Goal: Task Accomplishment & Management: Use online tool/utility

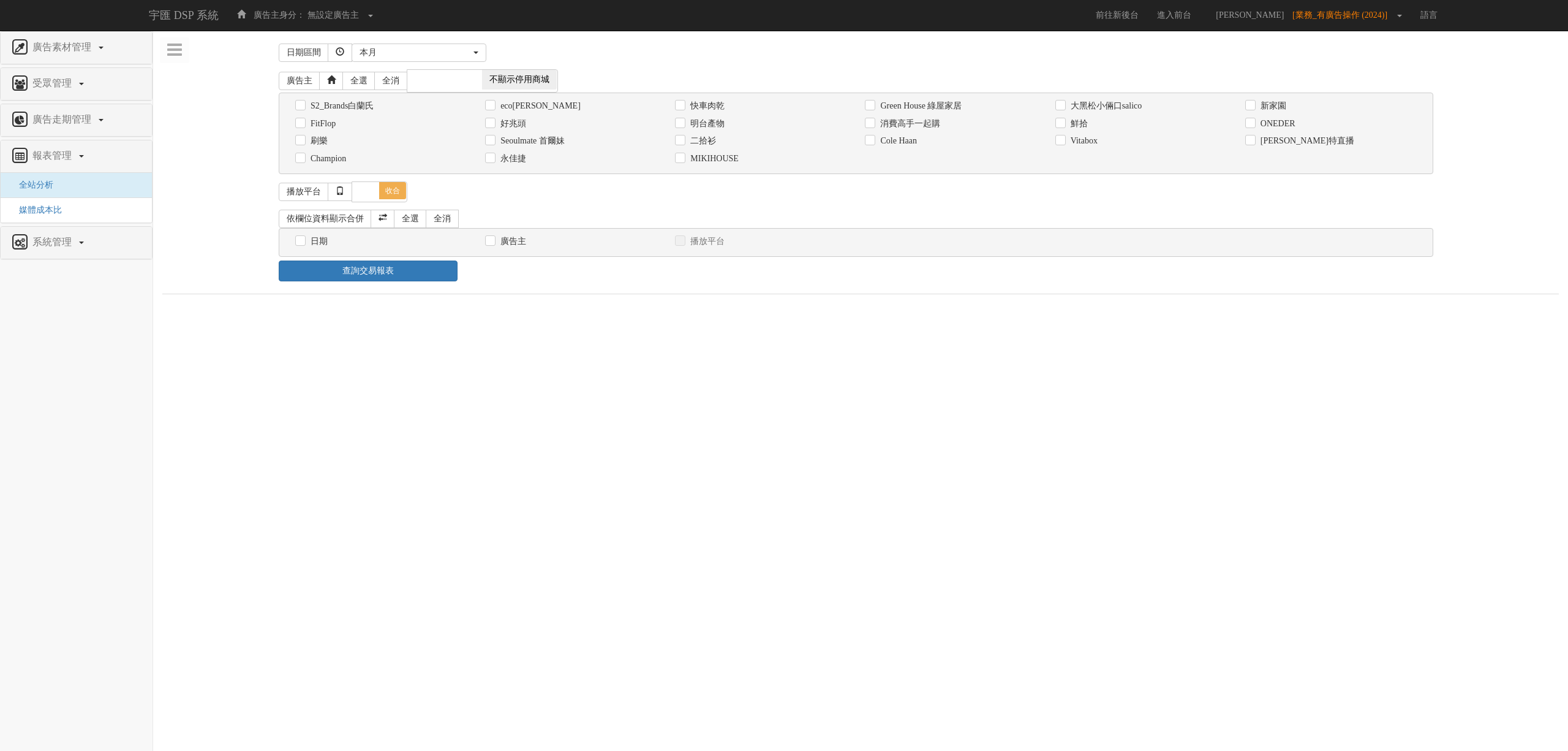
click at [922, 123] on label "消費高手一起購" at bounding box center [909, 123] width 63 height 12
click at [873, 123] on input "消費高手一起購" at bounding box center [868, 123] width 8 height 8
checkbox input "true"
click at [307, 240] on label "日期" at bounding box center [317, 241] width 20 height 12
click at [303, 240] on input "日期" at bounding box center [299, 241] width 8 height 8
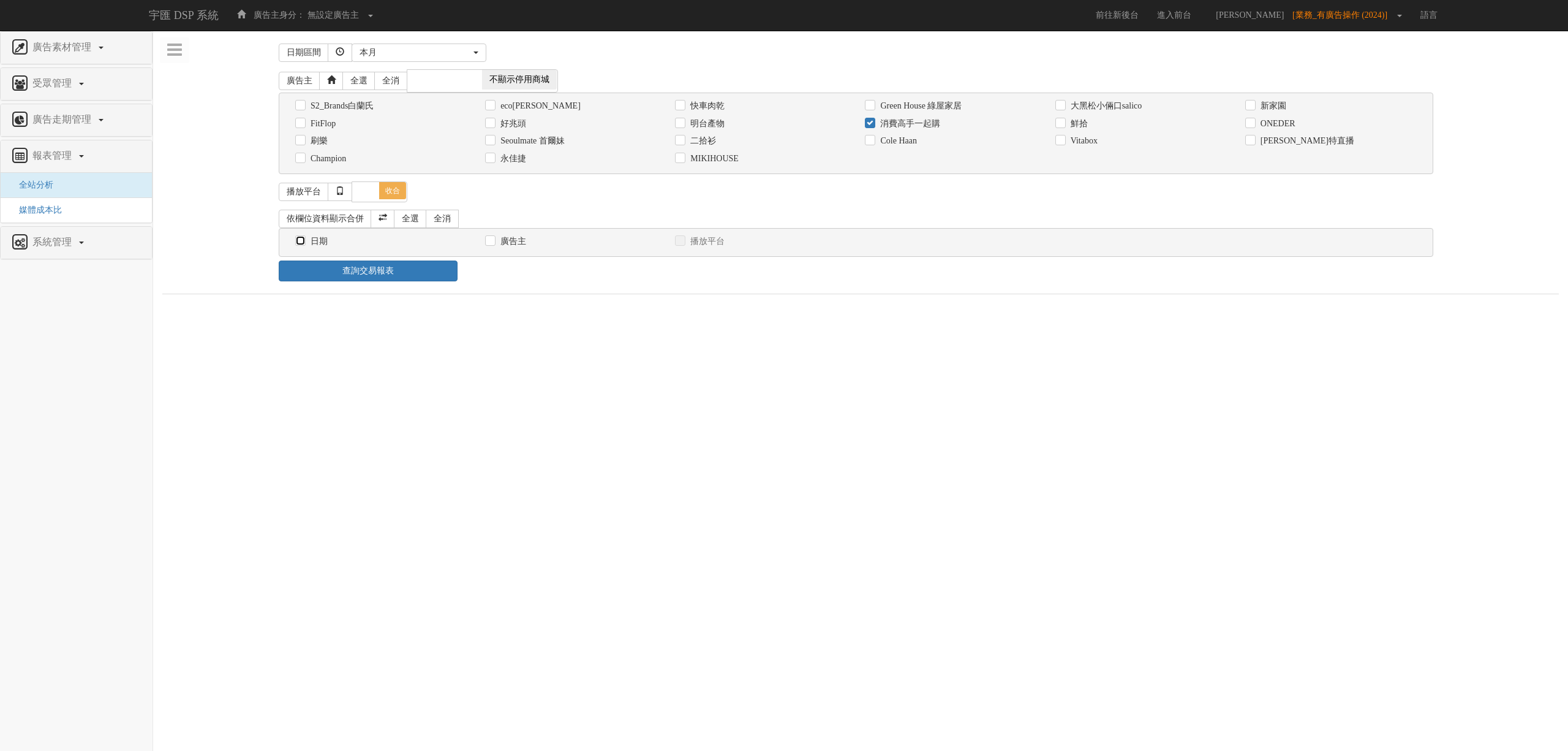
checkbox input "true"
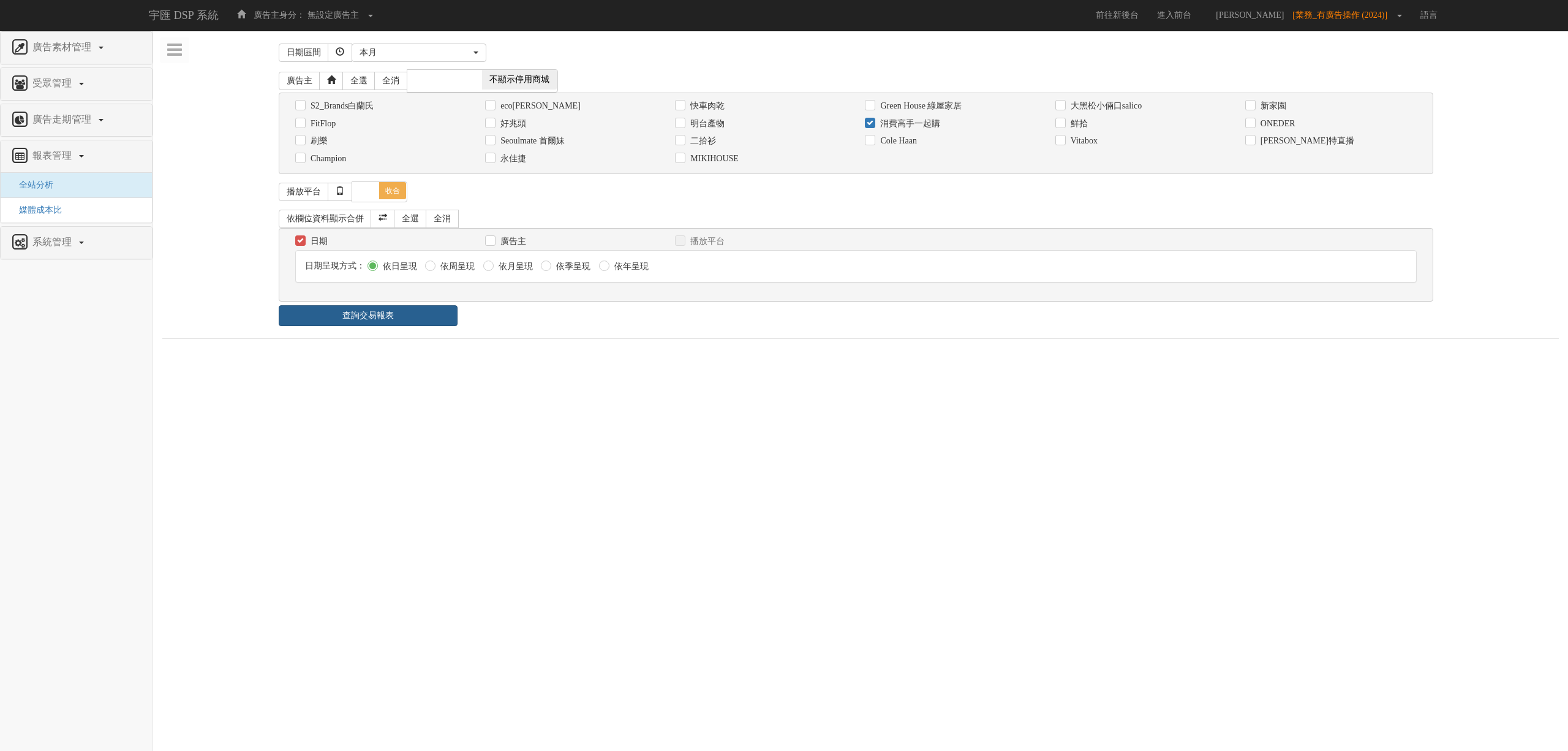
click at [420, 320] on link "查詢交易報表" at bounding box center [367, 316] width 179 height 20
click at [559, 322] on div "查詢交易報表" at bounding box center [861, 316] width 1182 height 20
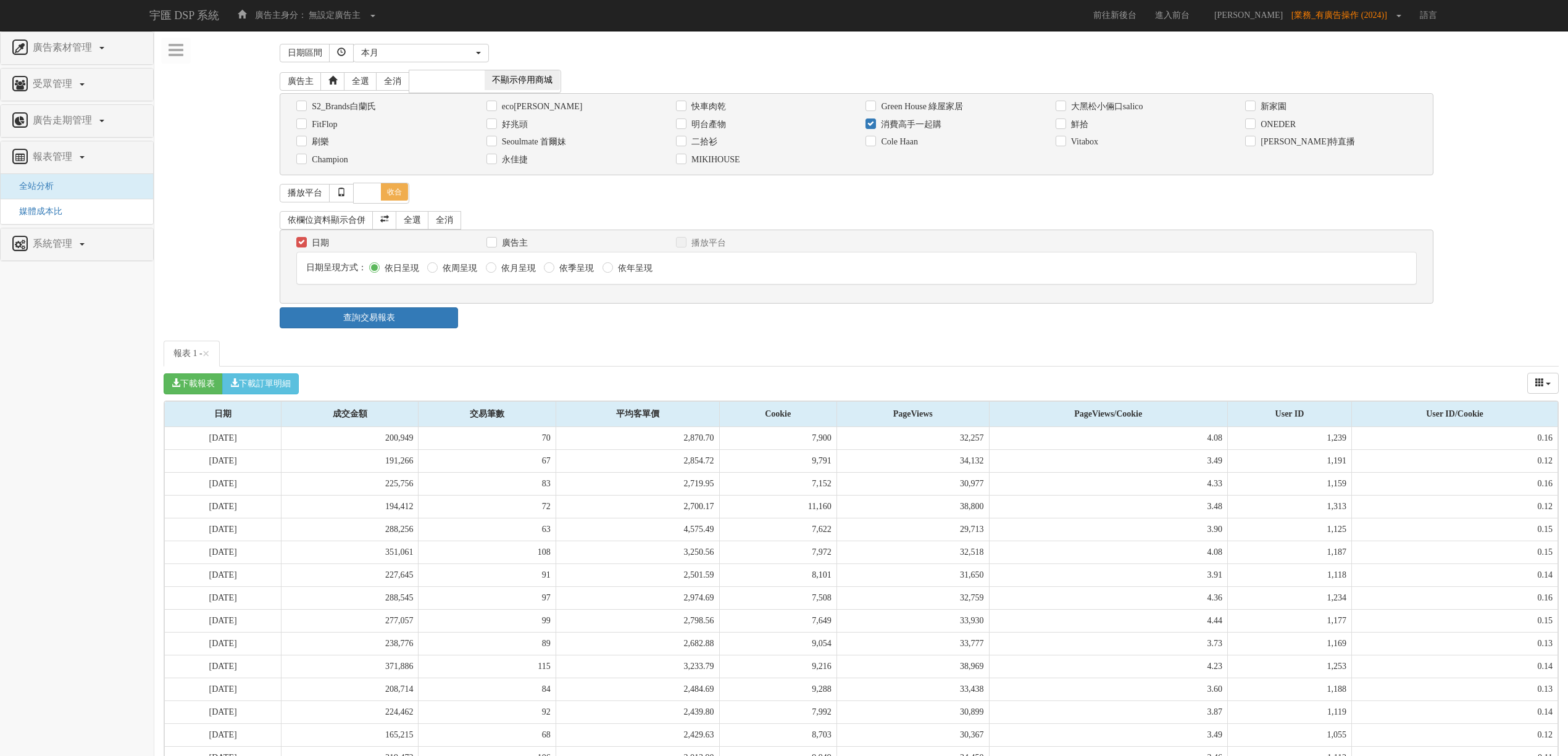
scroll to position [288, 0]
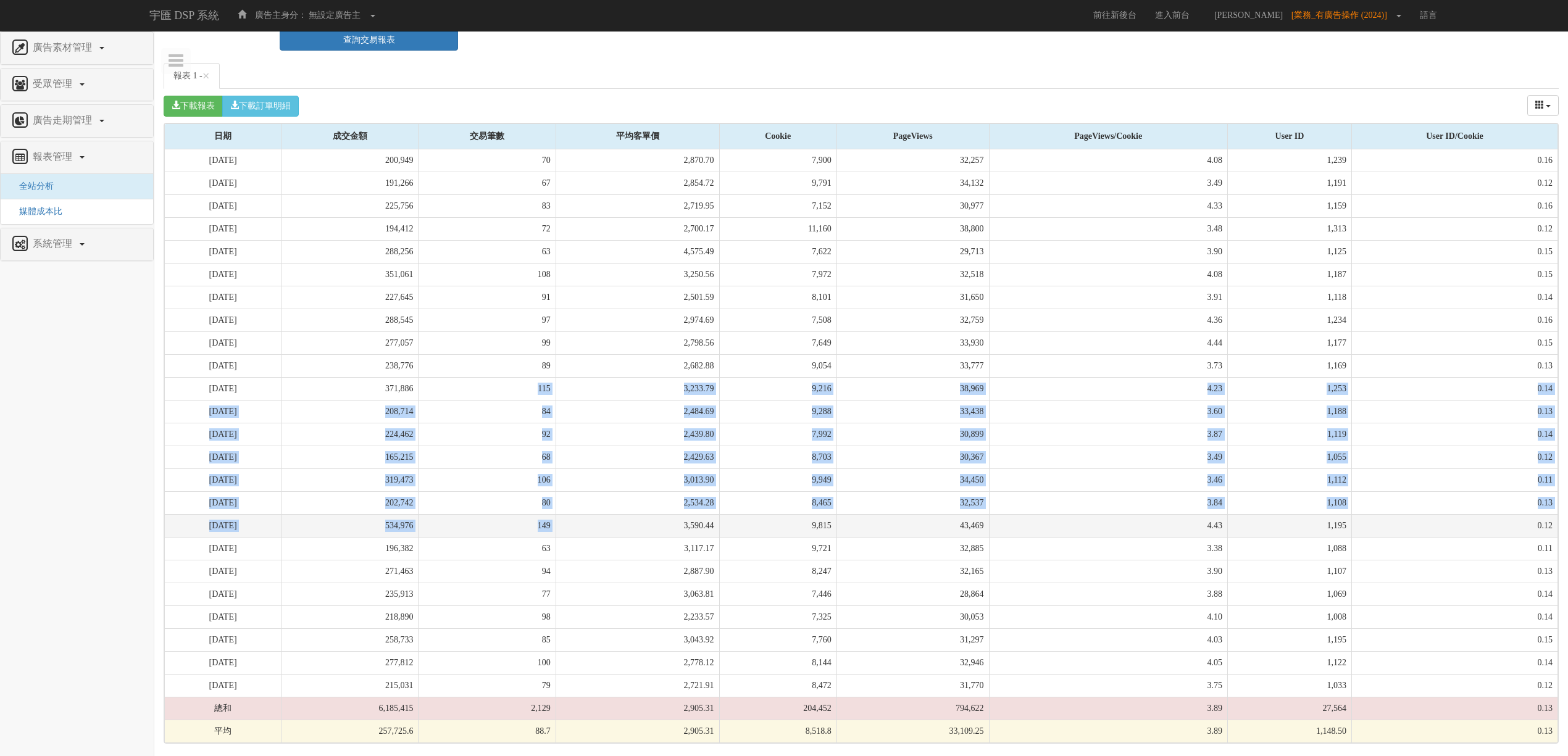
drag, startPoint x: 552, startPoint y: 385, endPoint x: 648, endPoint y: 520, distance: 165.7
click at [648, 520] on tbody "[DATE] 200,949 70 2,870.70 7,900 32,257 4.08 1,239 0.16 [DATE] 191,266 67 2,854…" at bounding box center [861, 446] width 1393 height 593
click at [648, 520] on td "3,590.44" at bounding box center [637, 525] width 164 height 22
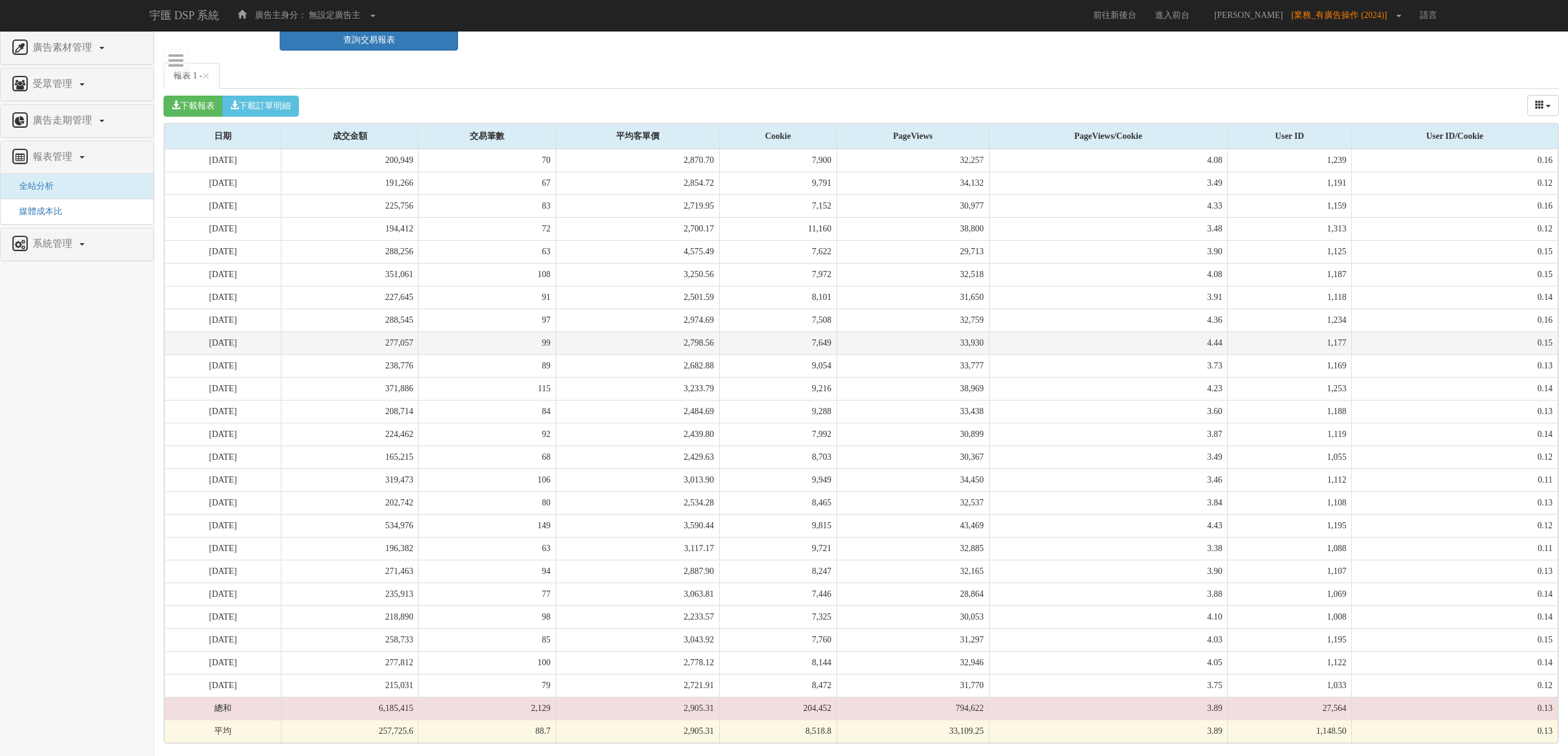
click at [417, 349] on td "277,057" at bounding box center [350, 343] width 137 height 22
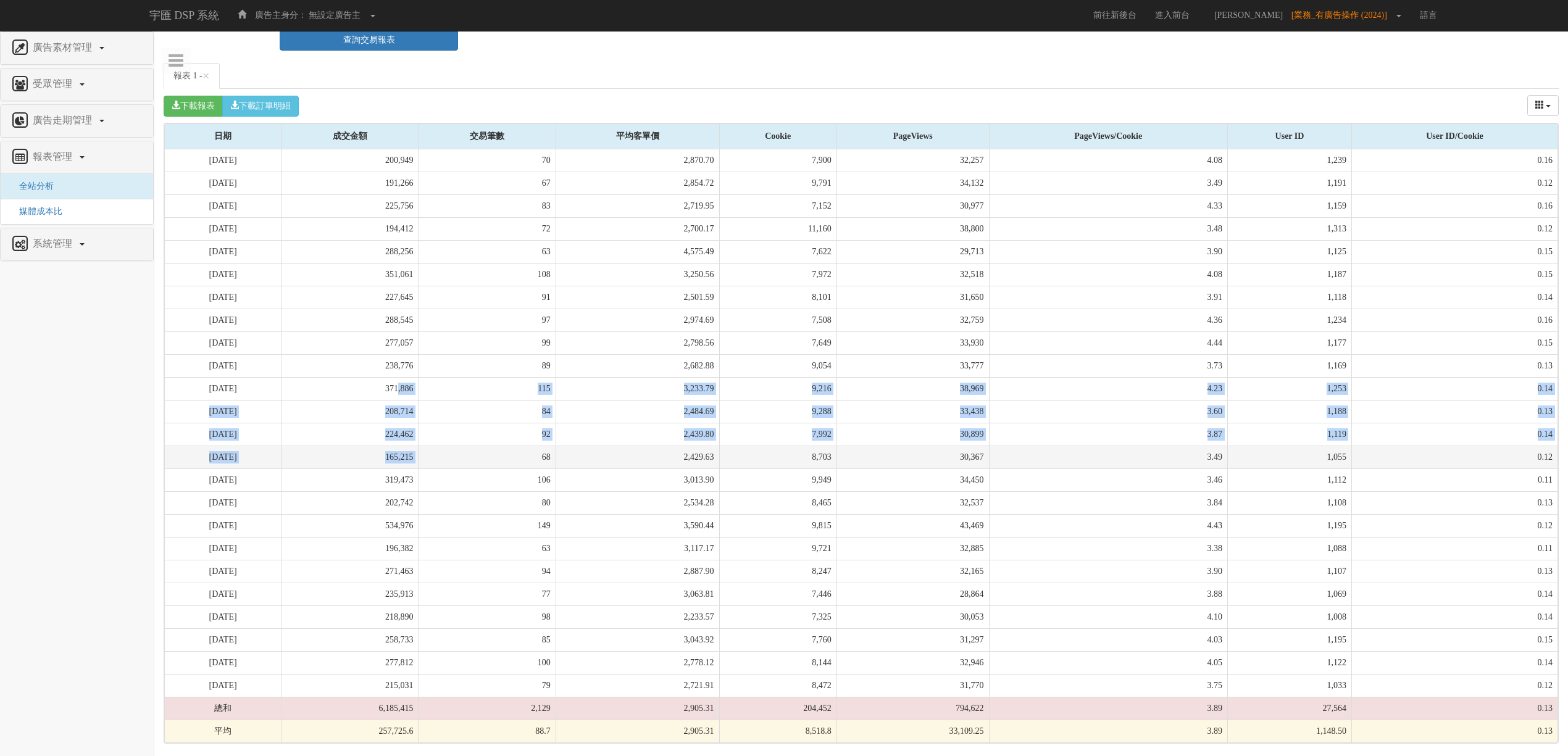
drag, startPoint x: 434, startPoint y: 377, endPoint x: 503, endPoint y: 464, distance: 111.0
click at [503, 464] on tbody "[DATE] 200,949 70 2,870.70 7,900 32,257 4.08 1,239 0.16 [DATE] 191,266 67 2,854…" at bounding box center [861, 446] width 1393 height 593
click at [503, 464] on td "68" at bounding box center [487, 457] width 137 height 22
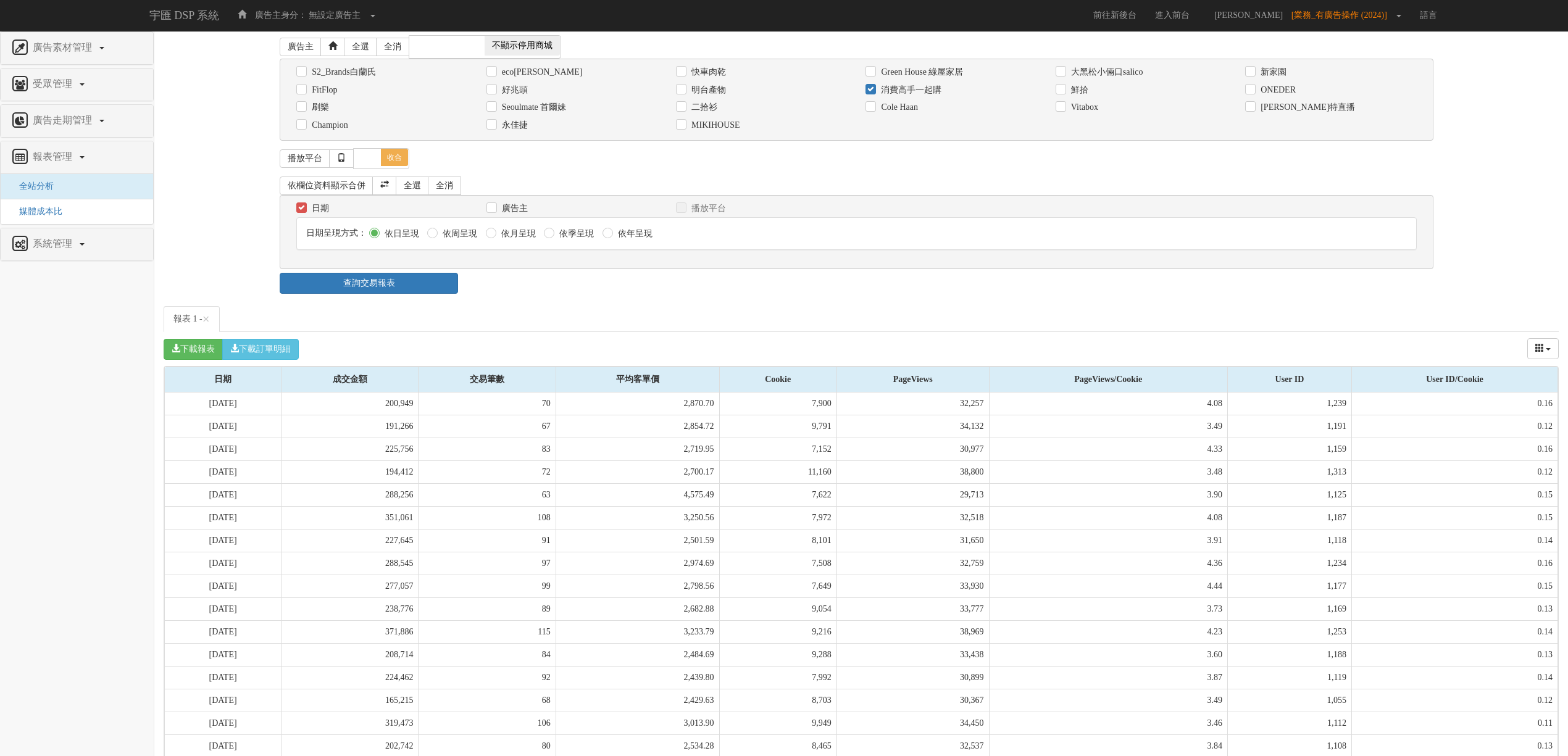
scroll to position [0, 0]
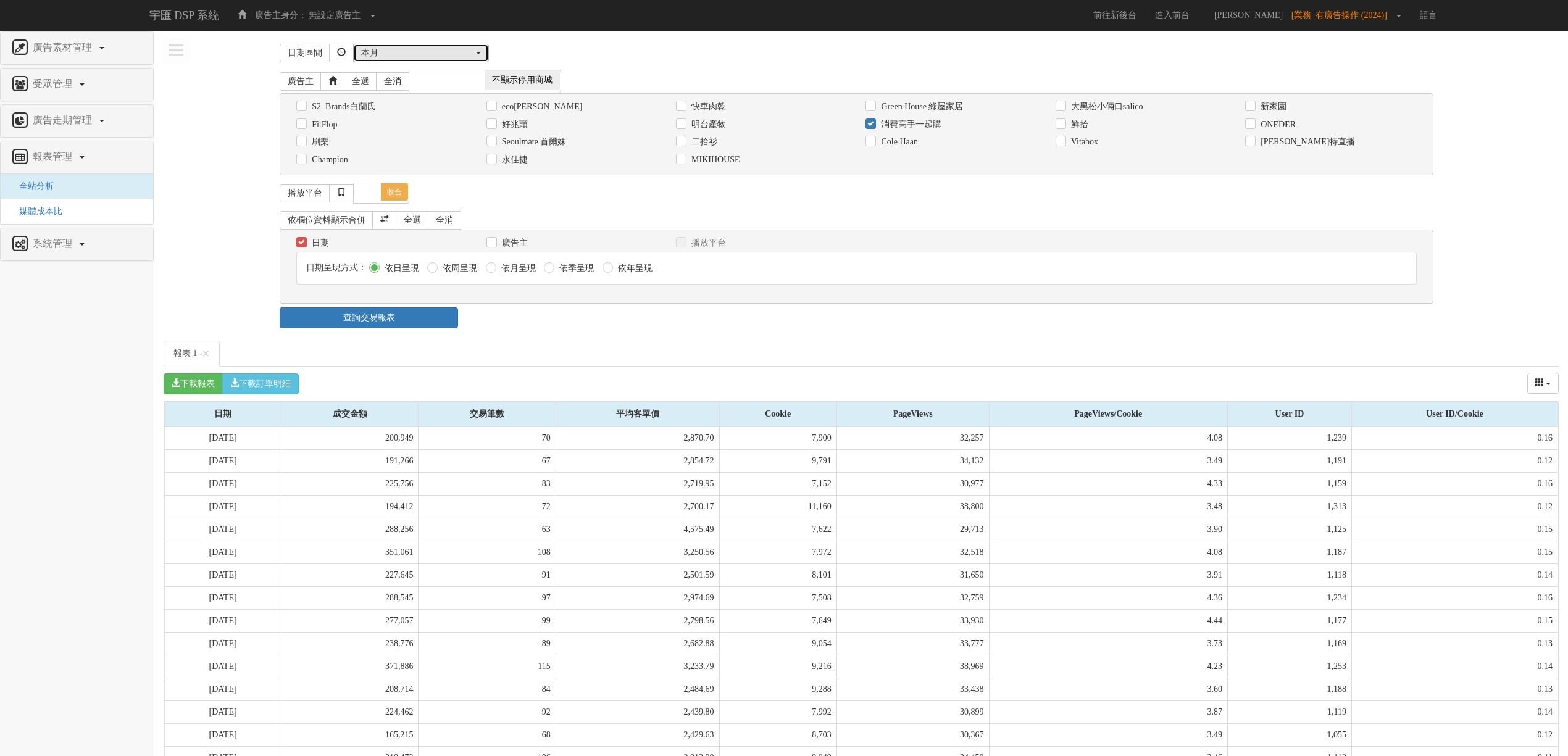
click at [442, 51] on div "本月" at bounding box center [417, 52] width 112 height 12
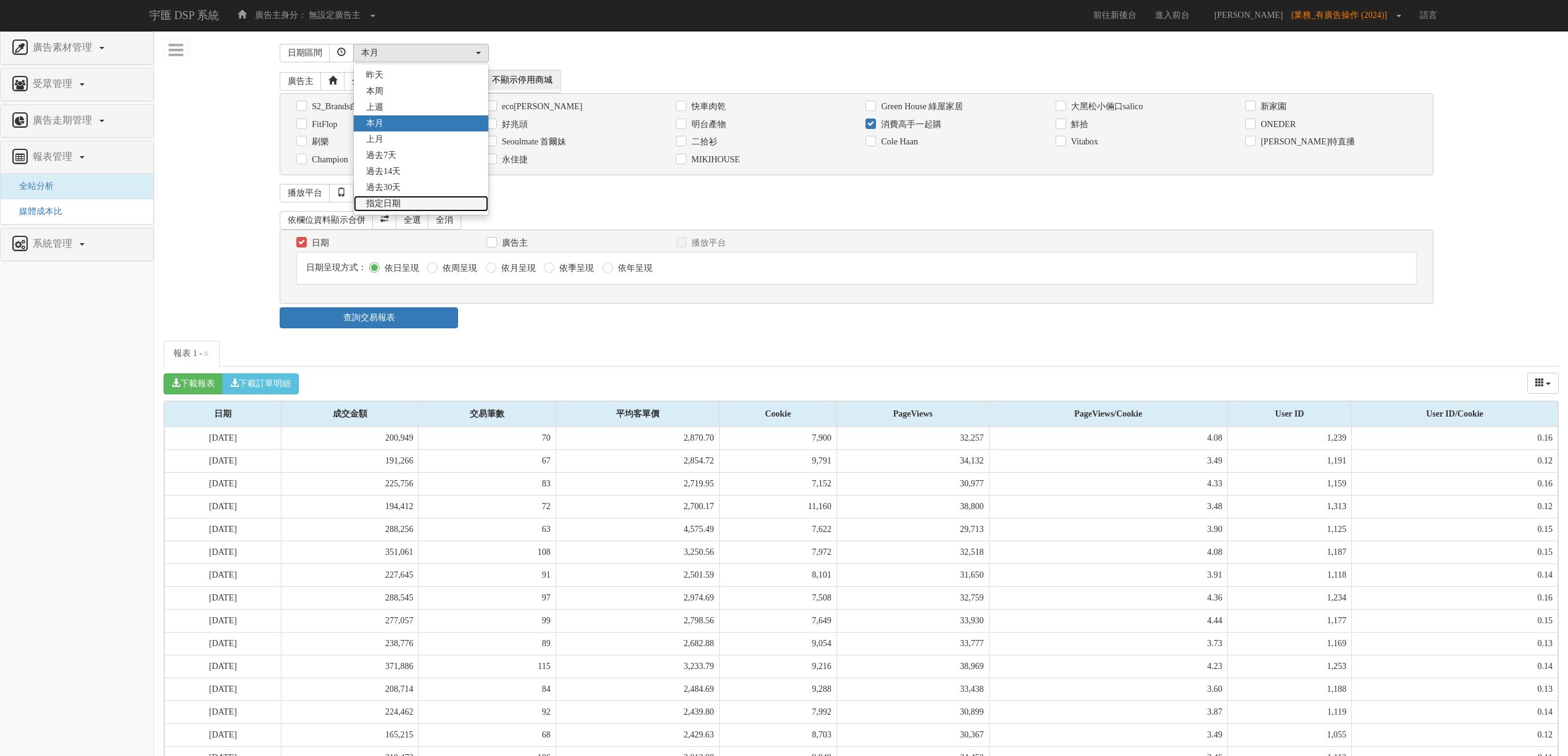
click at [413, 200] on link "指定日期" at bounding box center [421, 203] width 135 height 16
select select "Custom"
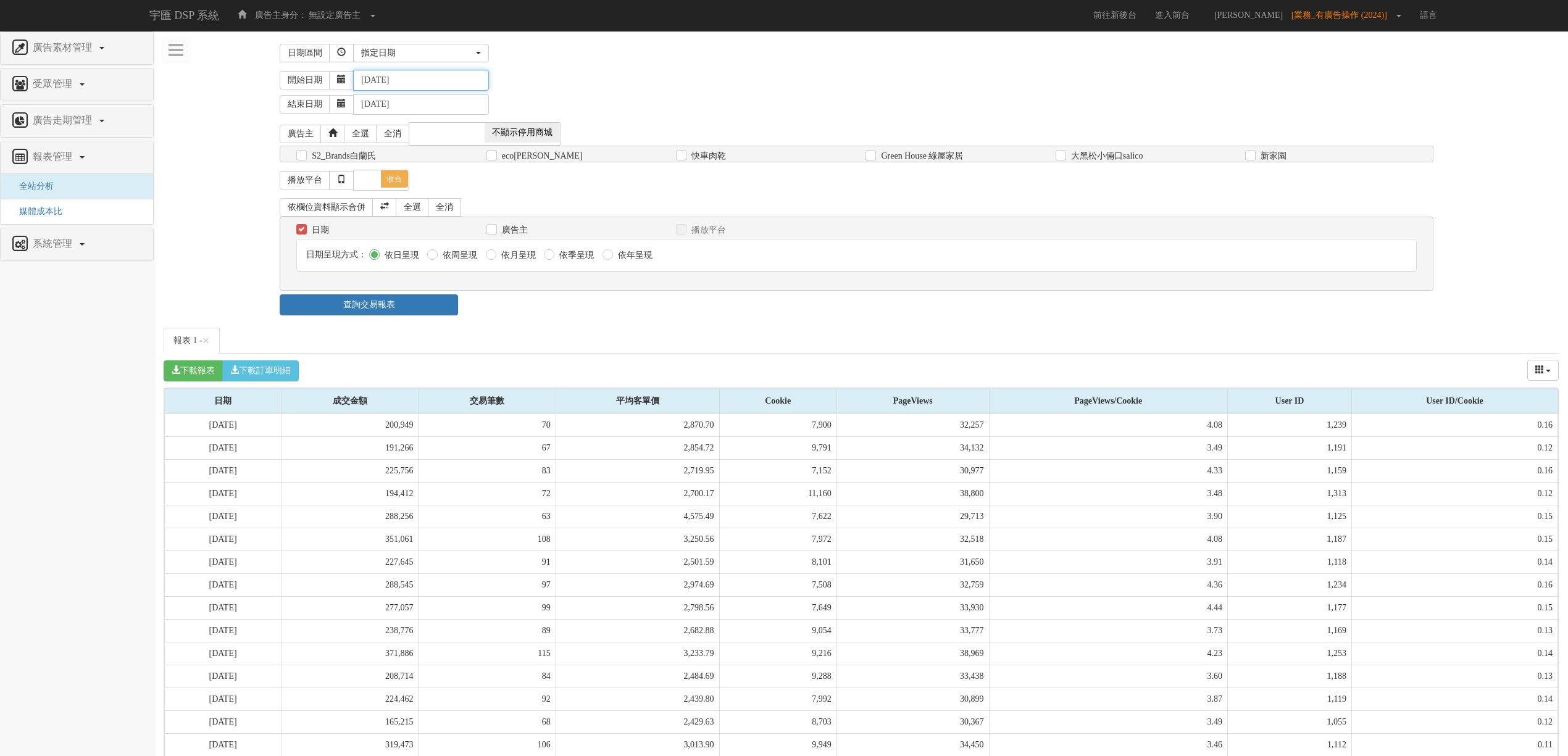
click at [394, 79] on input "[DATE]" at bounding box center [421, 80] width 136 height 21
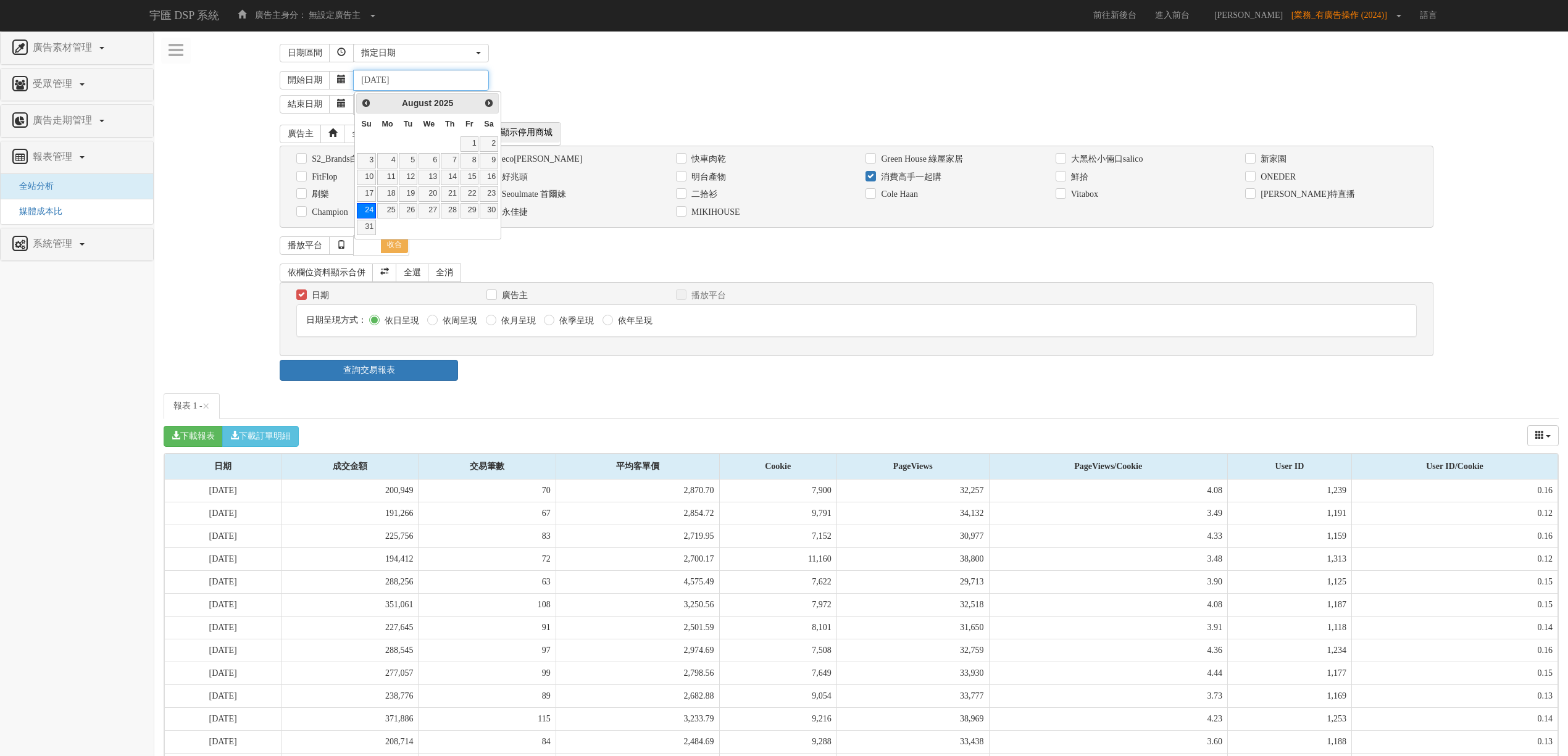
click at [433, 81] on input "[DATE]" at bounding box center [421, 80] width 136 height 21
type input "[DATE]"
click at [554, 84] on div "開始日期 [DATE]" at bounding box center [919, 80] width 1279 height 21
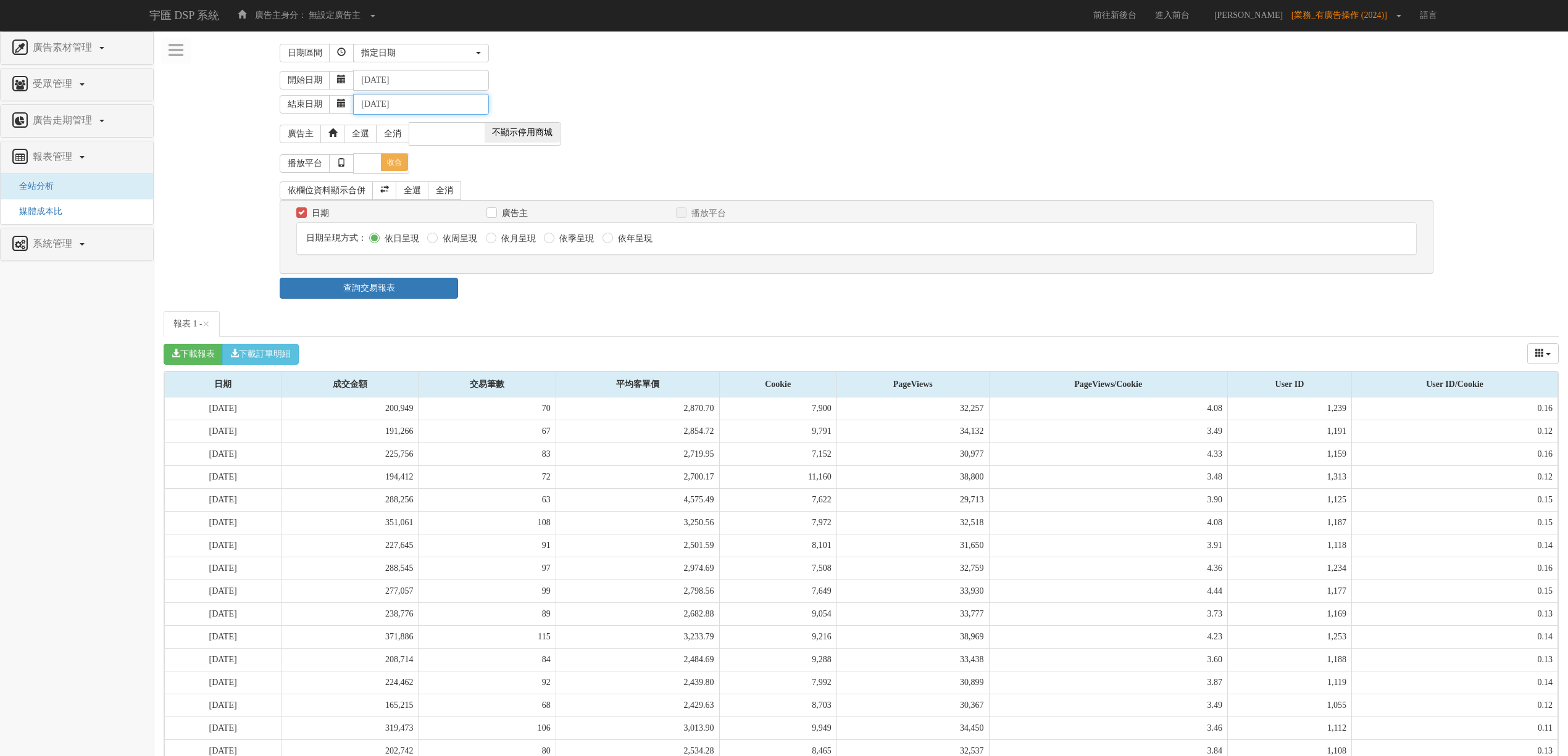
click at [396, 104] on input "[DATE]" at bounding box center [421, 104] width 136 height 21
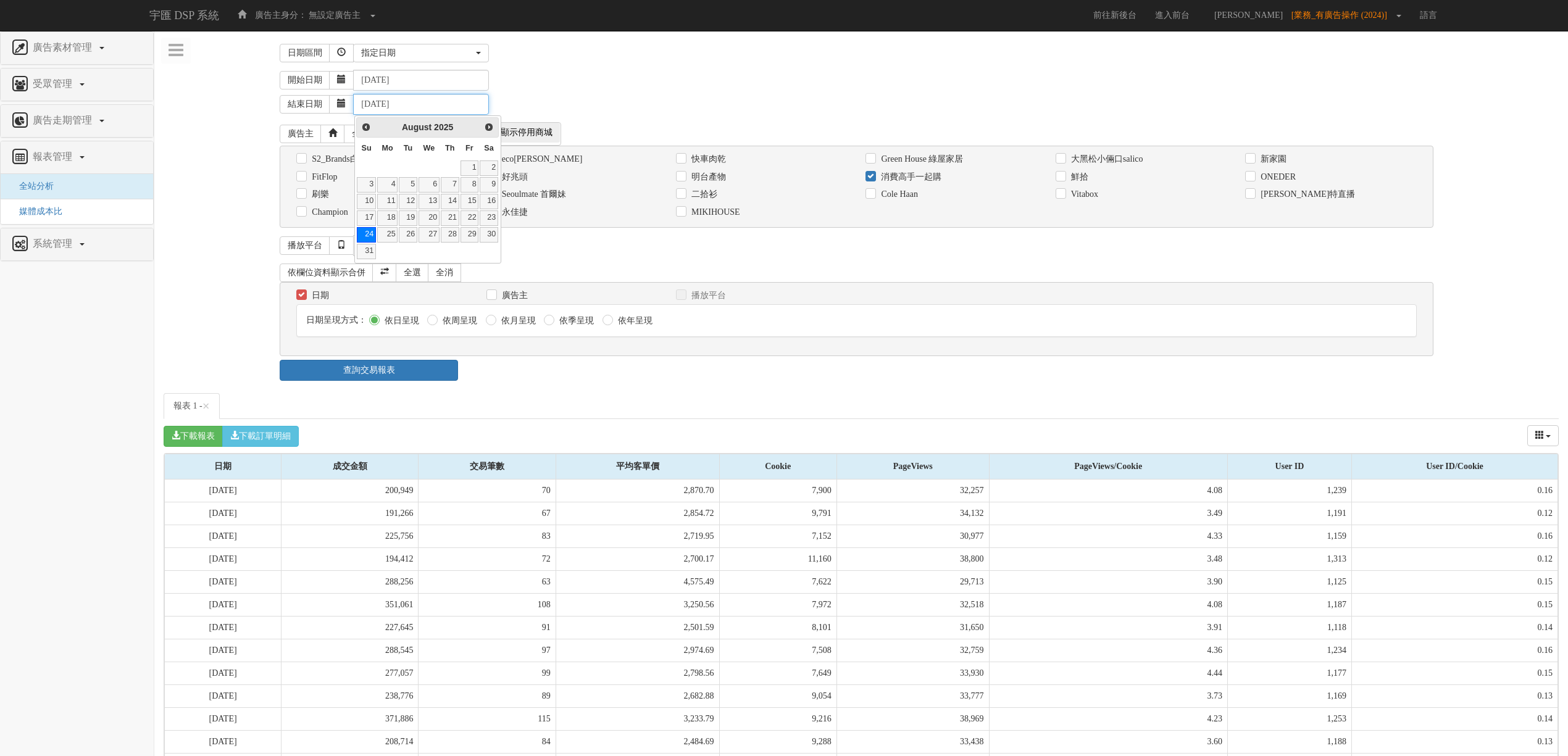
click at [432, 108] on input "[DATE]" at bounding box center [421, 104] width 136 height 21
type input "[DATE]"
click at [597, 82] on div "開始日期 [DATE]" at bounding box center [919, 80] width 1279 height 21
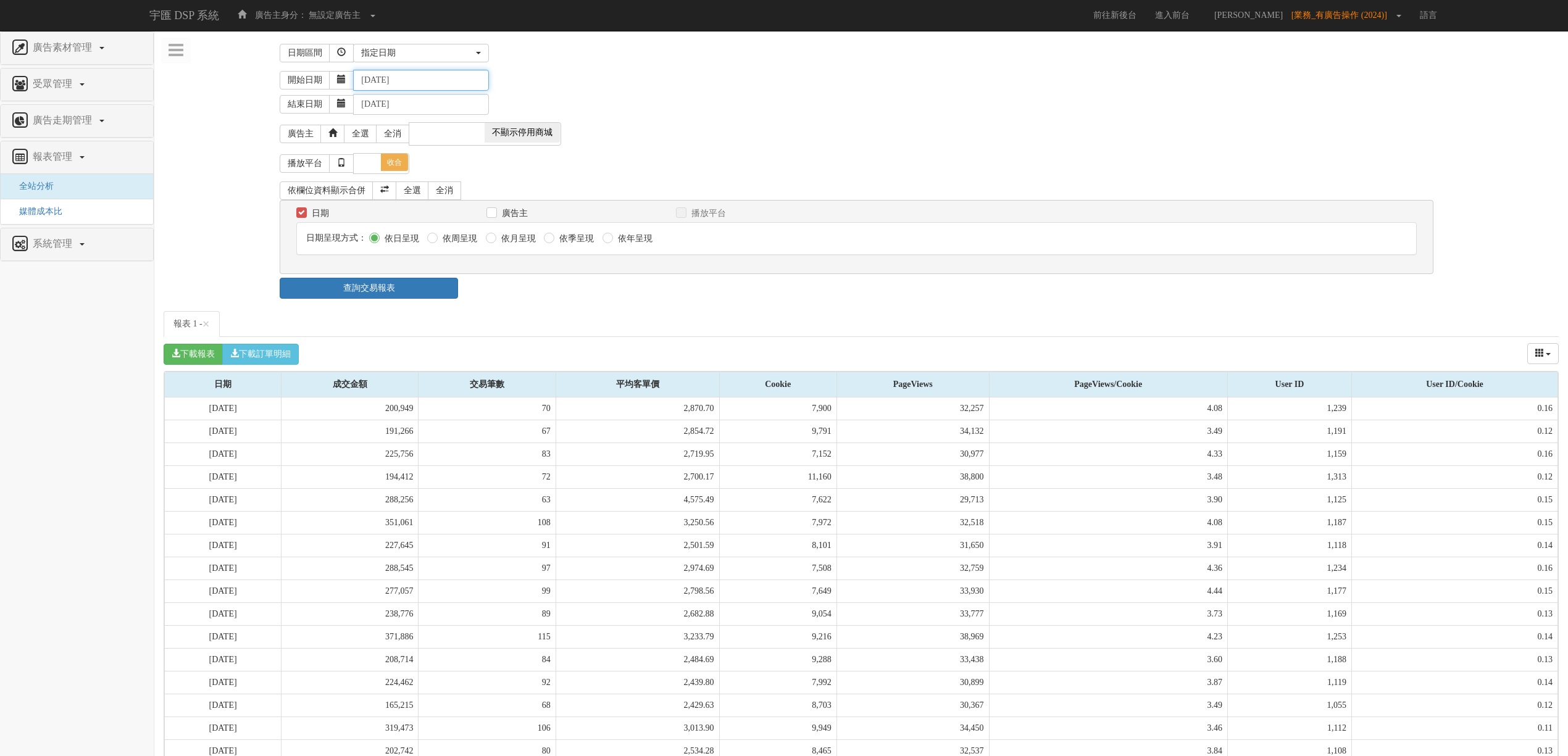
click at [381, 78] on input "[DATE]" at bounding box center [421, 80] width 136 height 21
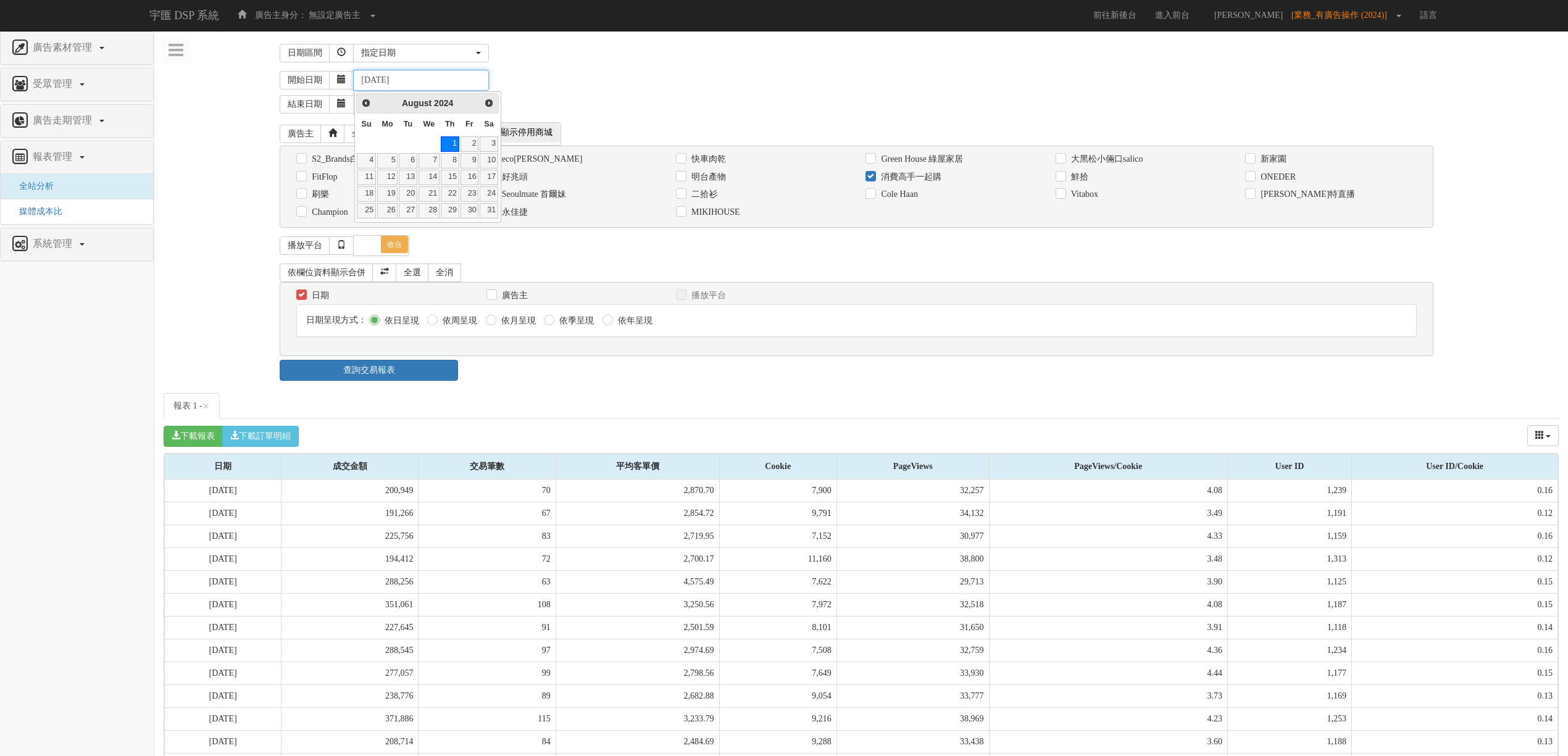
click at [396, 81] on input "[DATE]" at bounding box center [421, 80] width 136 height 21
type input "[DATE]"
drag, startPoint x: 728, startPoint y: 92, endPoint x: 586, endPoint y: 105, distance: 142.6
click at [725, 96] on div "結束日期 [DATE]" at bounding box center [919, 103] width 1279 height 24
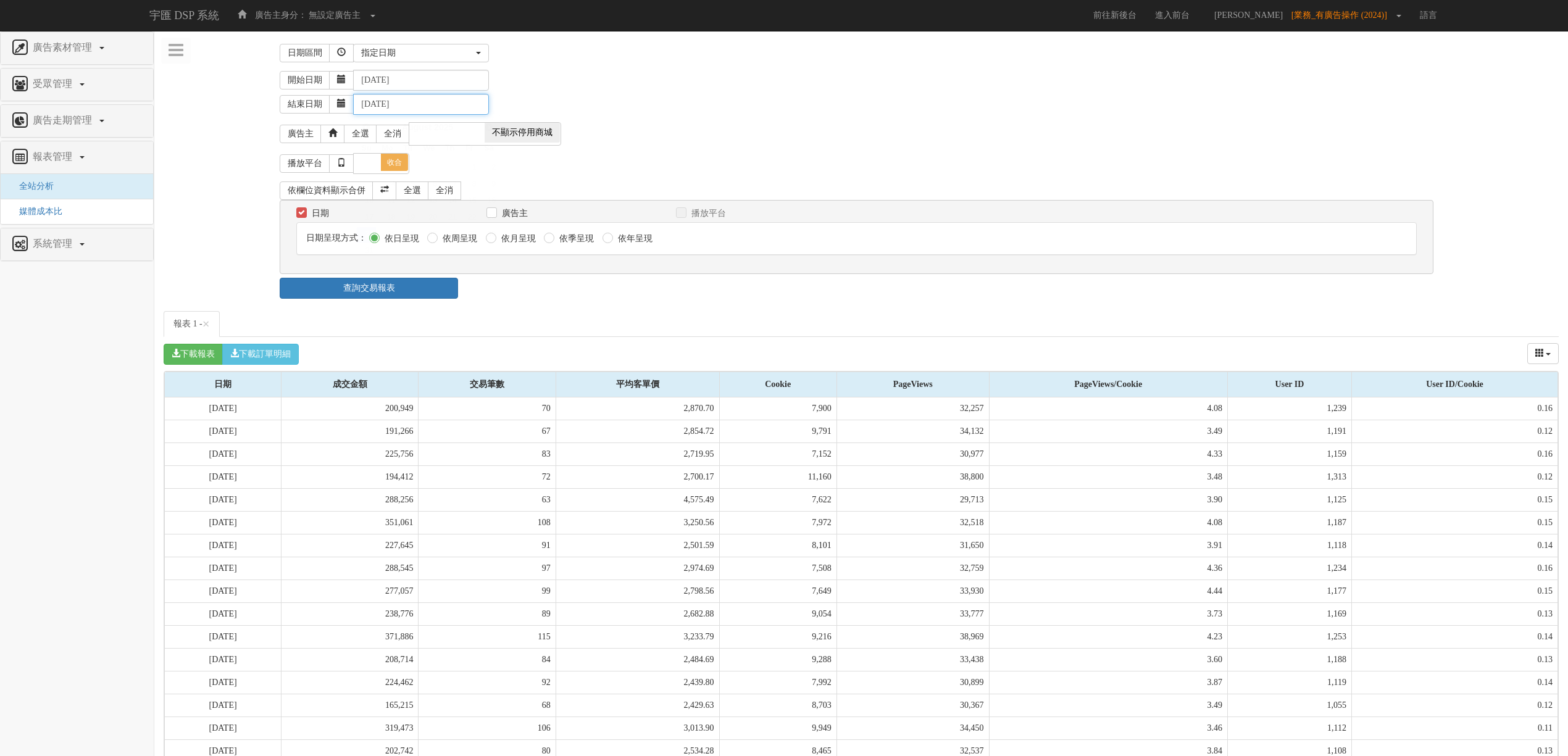
click at [396, 104] on input "[DATE]" at bounding box center [421, 104] width 136 height 21
drag, startPoint x: 652, startPoint y: 95, endPoint x: 492, endPoint y: 107, distance: 160.4
click at [647, 95] on div "結束日期 [DATE]" at bounding box center [919, 103] width 1279 height 24
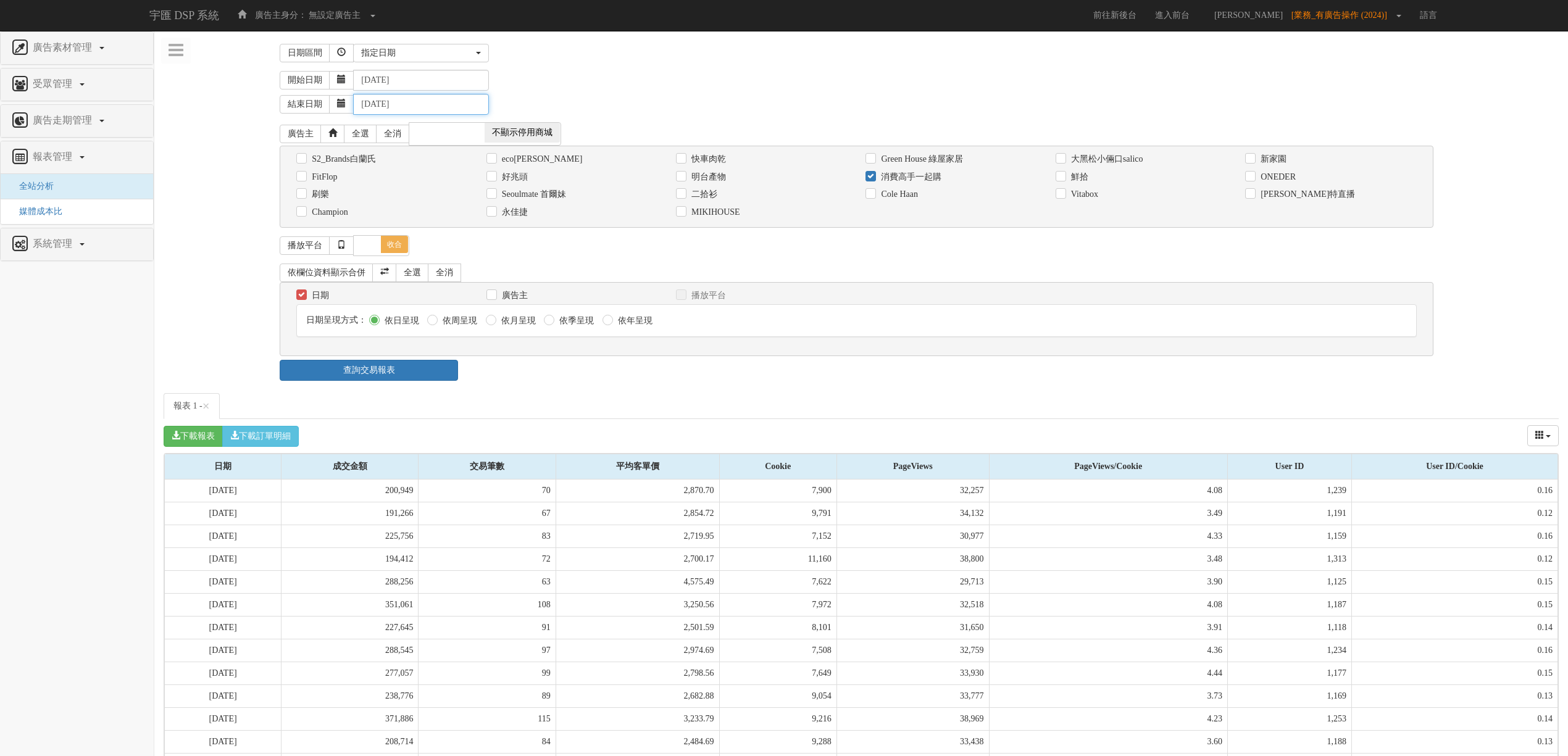
click at [381, 107] on input "[DATE]" at bounding box center [421, 104] width 136 height 21
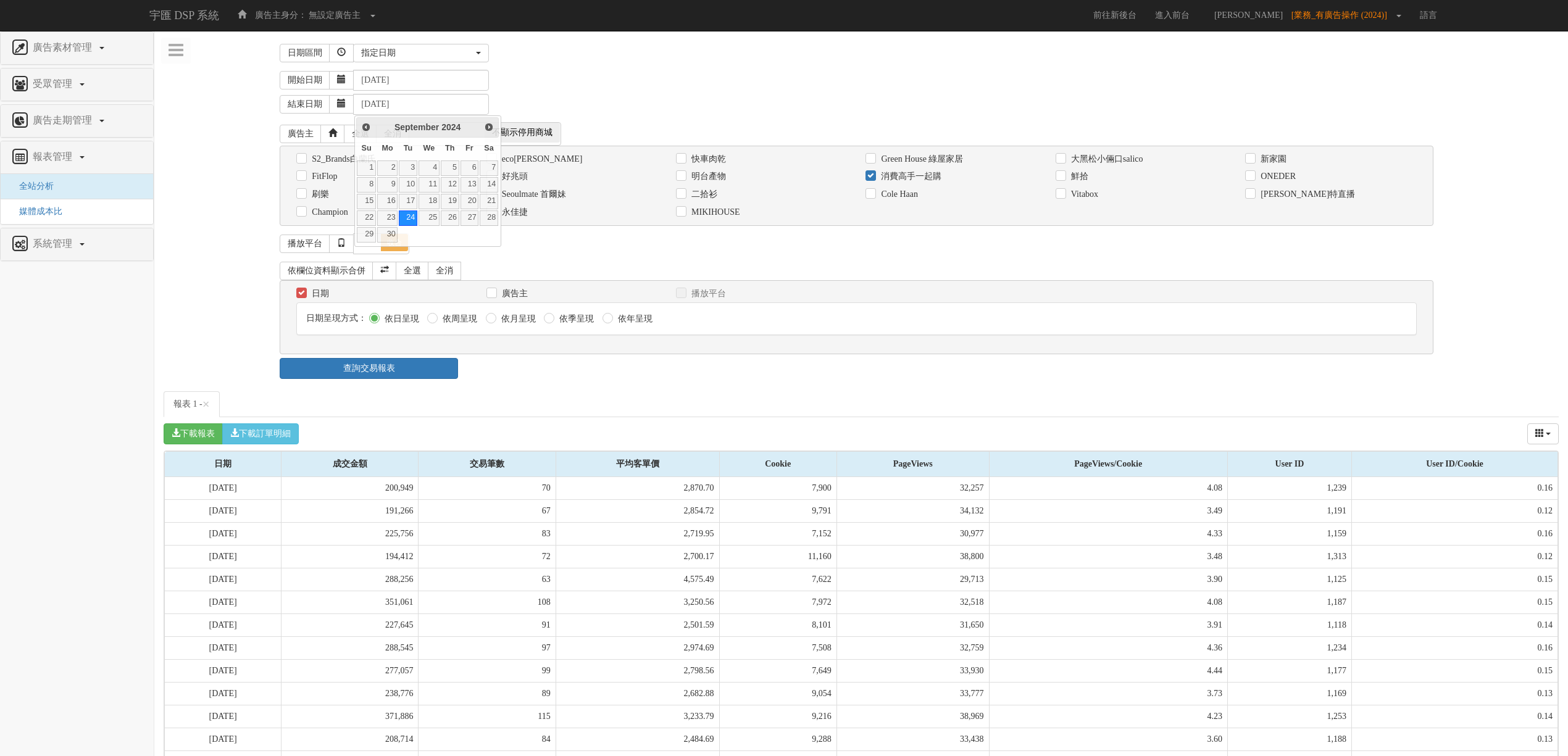
drag, startPoint x: 692, startPoint y: 109, endPoint x: 494, endPoint y: 243, distance: 239.1
click at [692, 111] on div "結束日期 [DATE]" at bounding box center [919, 103] width 1279 height 24
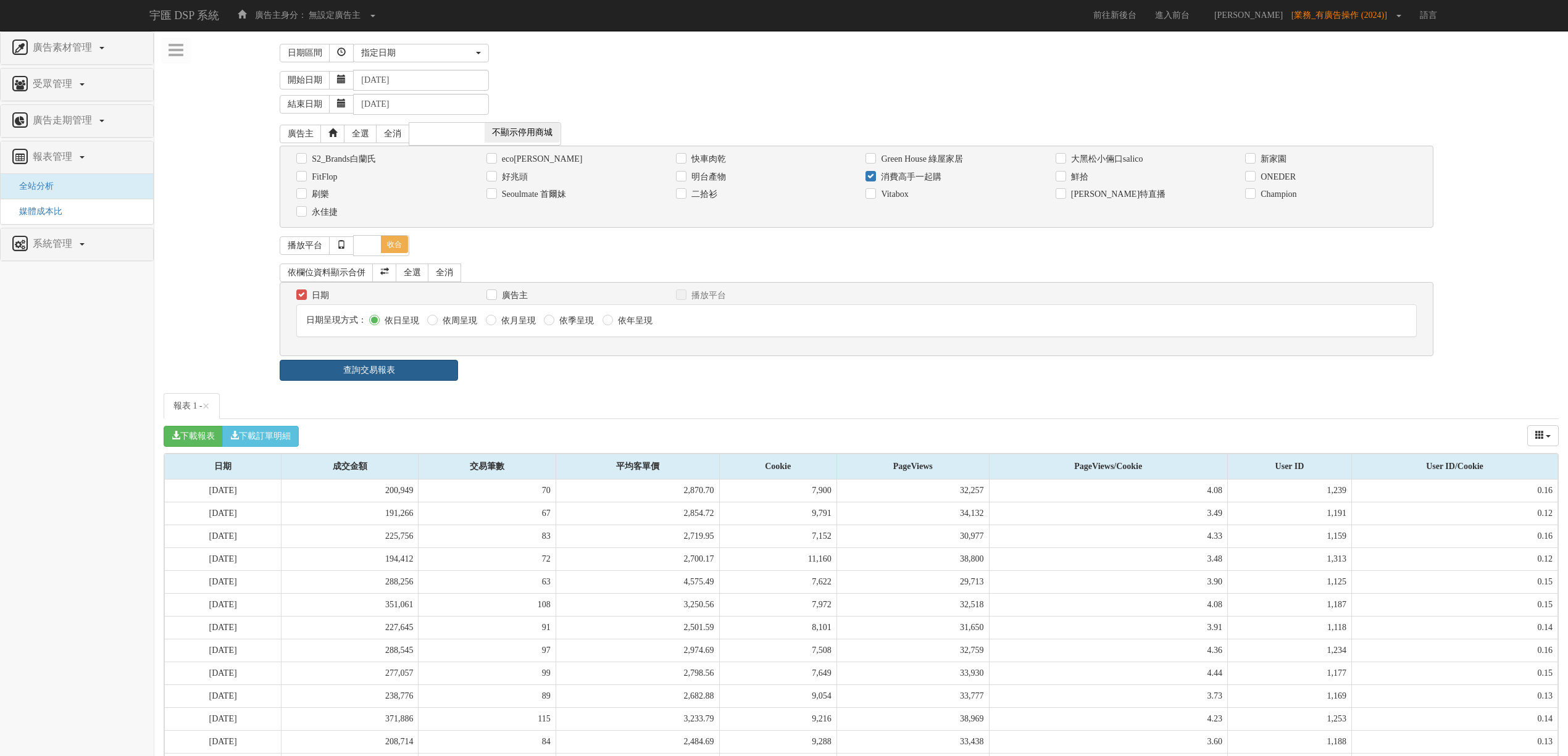
click at [424, 371] on link "查詢交易報表" at bounding box center [368, 370] width 179 height 21
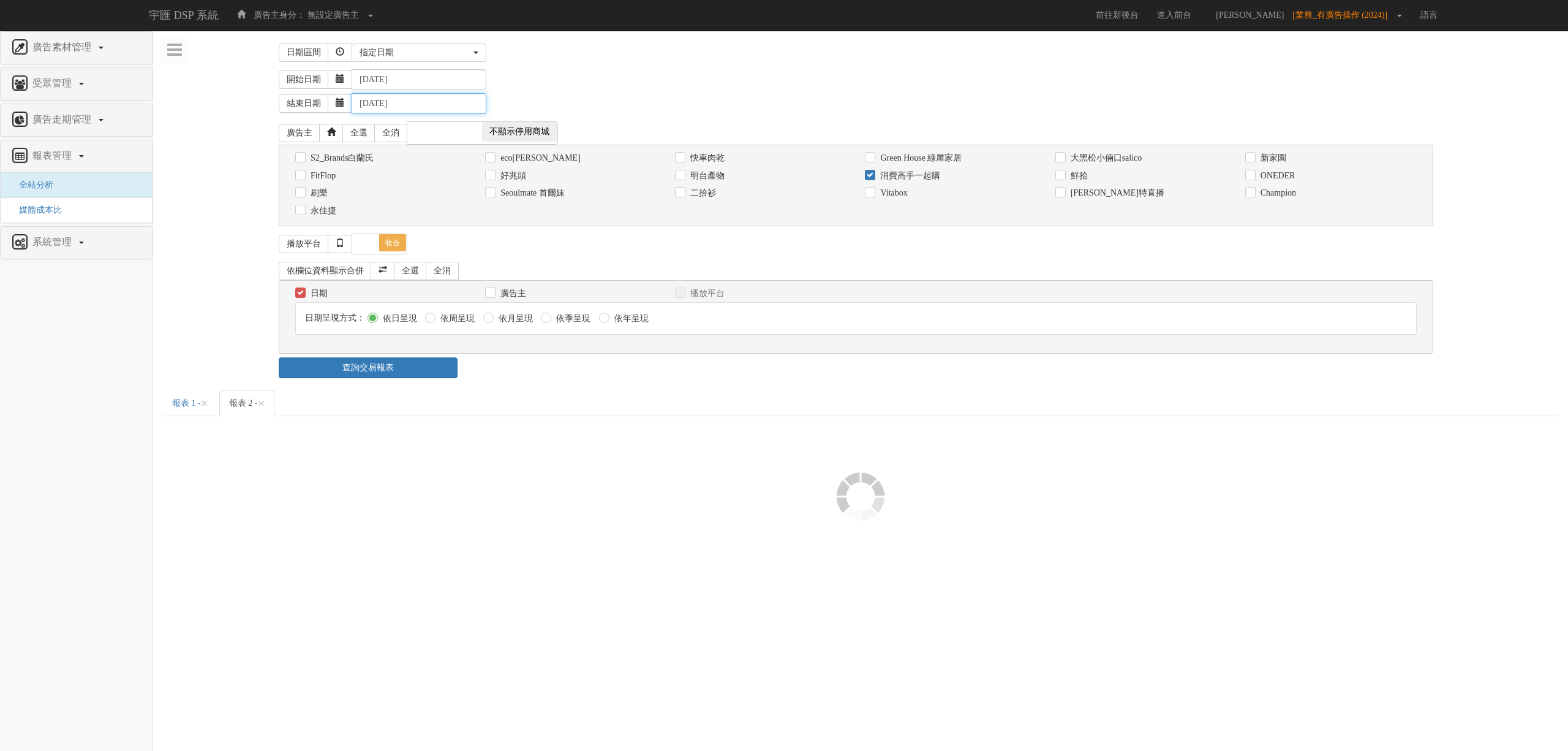
click at [450, 110] on input "[DATE]" at bounding box center [418, 103] width 135 height 20
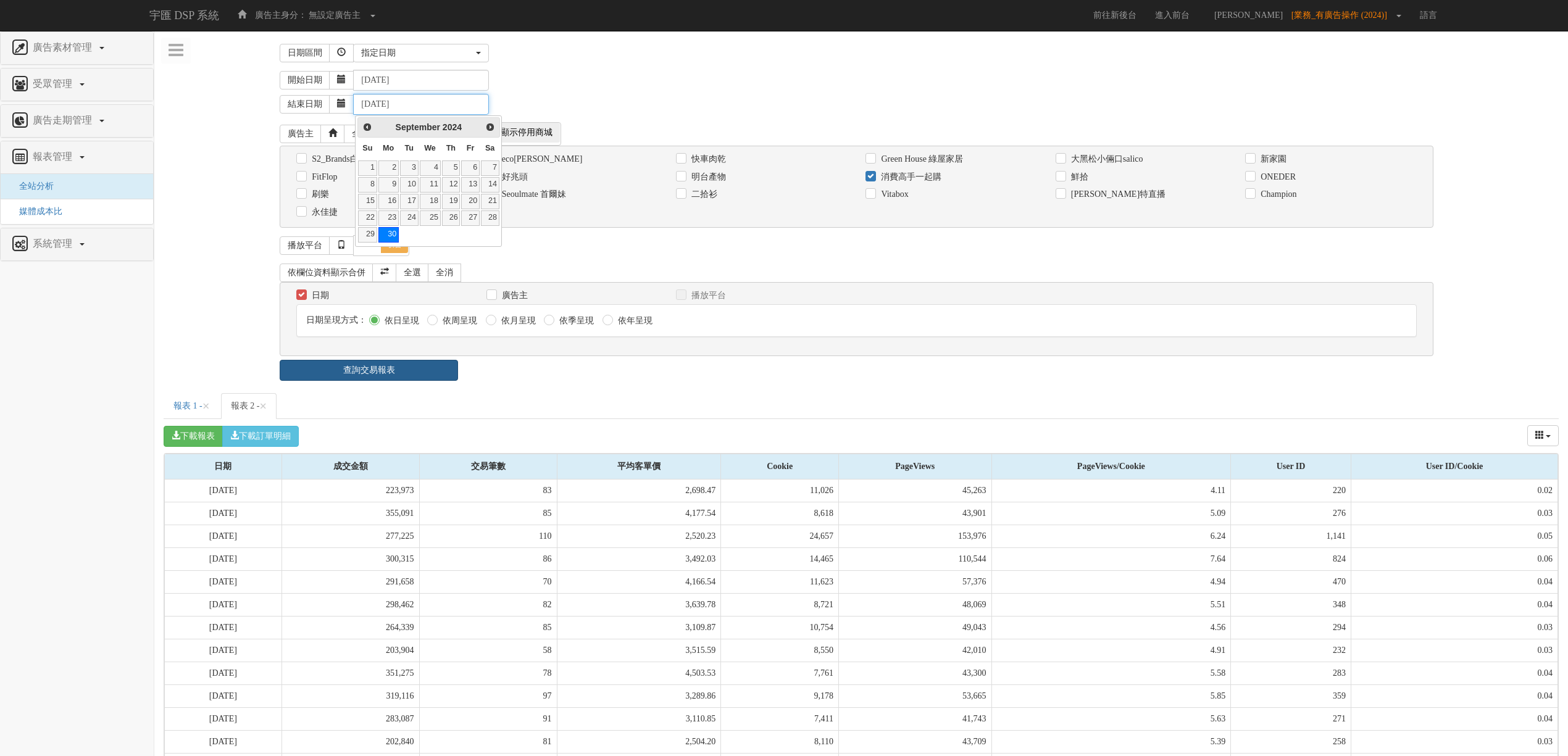
type input "[DATE]"
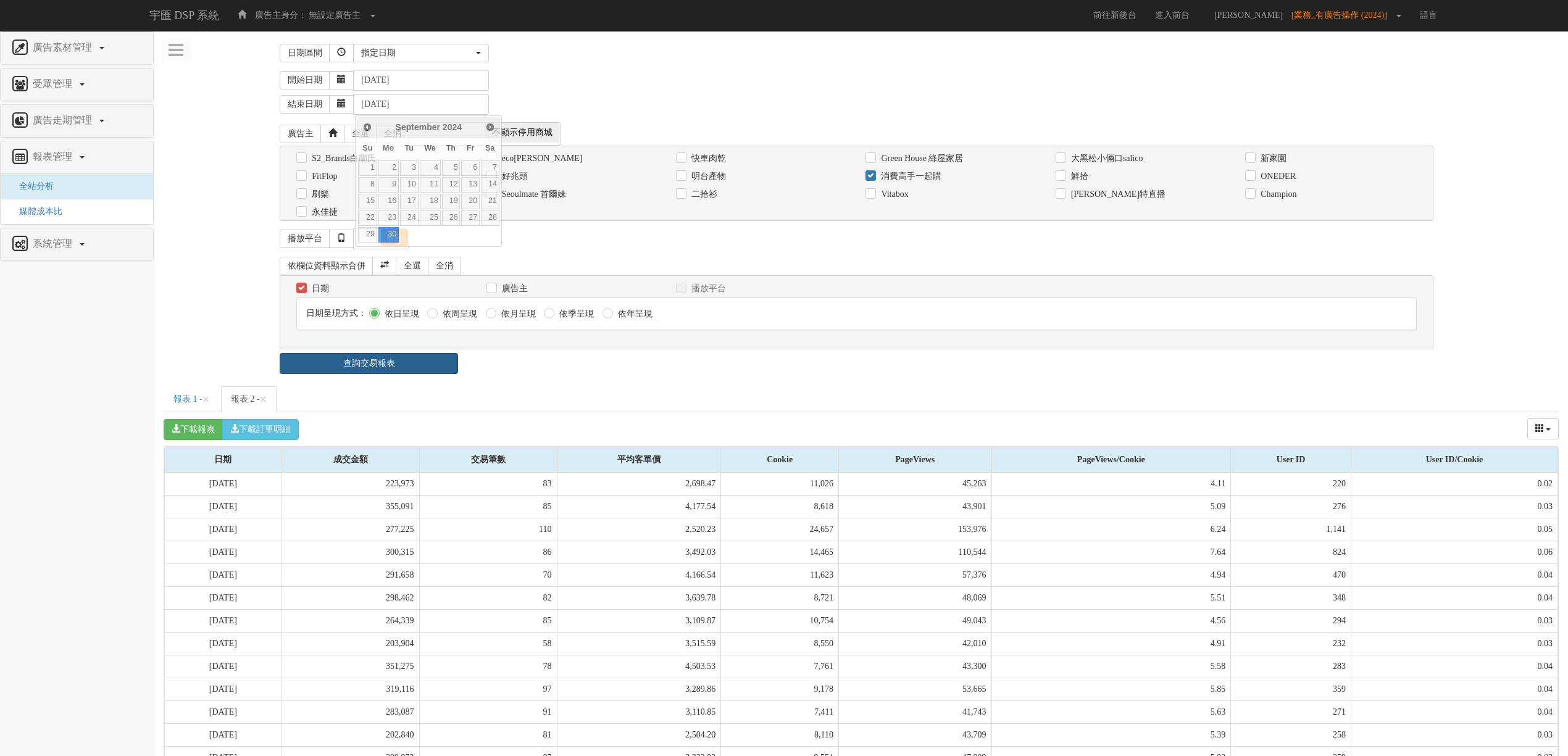
click at [410, 378] on div "日期區間 昨天 本周 上週 本月 上月 過去7天 過去14天 過去30天 指定日期 指定日期 昨天 本周 上週 本月 上月 過去7天 過去14天 過去30天 …" at bounding box center [861, 553] width 1395 height 1027
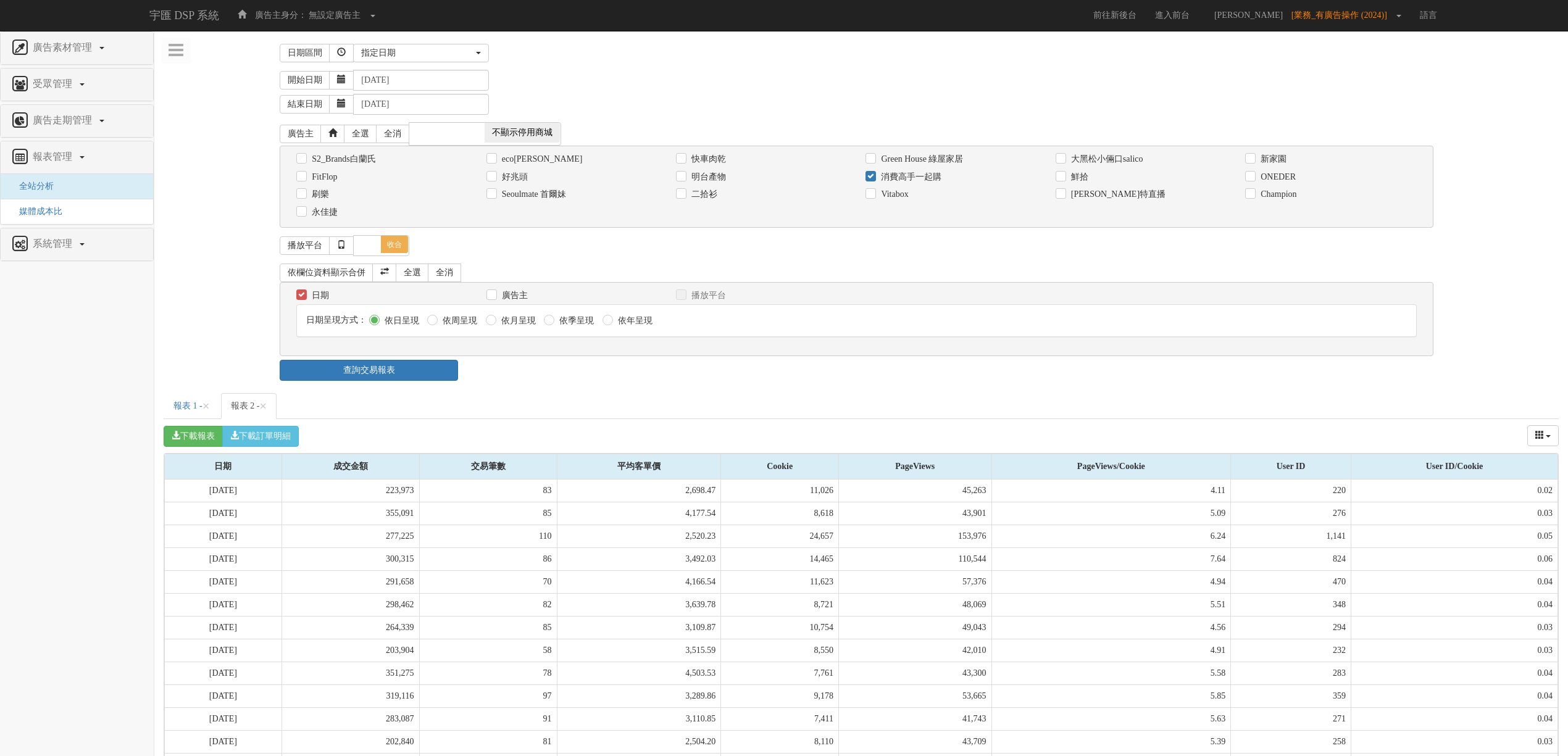
click at [438, 380] on link "查詢交易報表" at bounding box center [368, 370] width 179 height 21
click at [630, 407] on ul "報表 1 - × 報表 2 - × 報表 3 - ×" at bounding box center [861, 407] width 1395 height 26
click at [252, 406] on link "報表 2 - ×" at bounding box center [249, 407] width 56 height 26
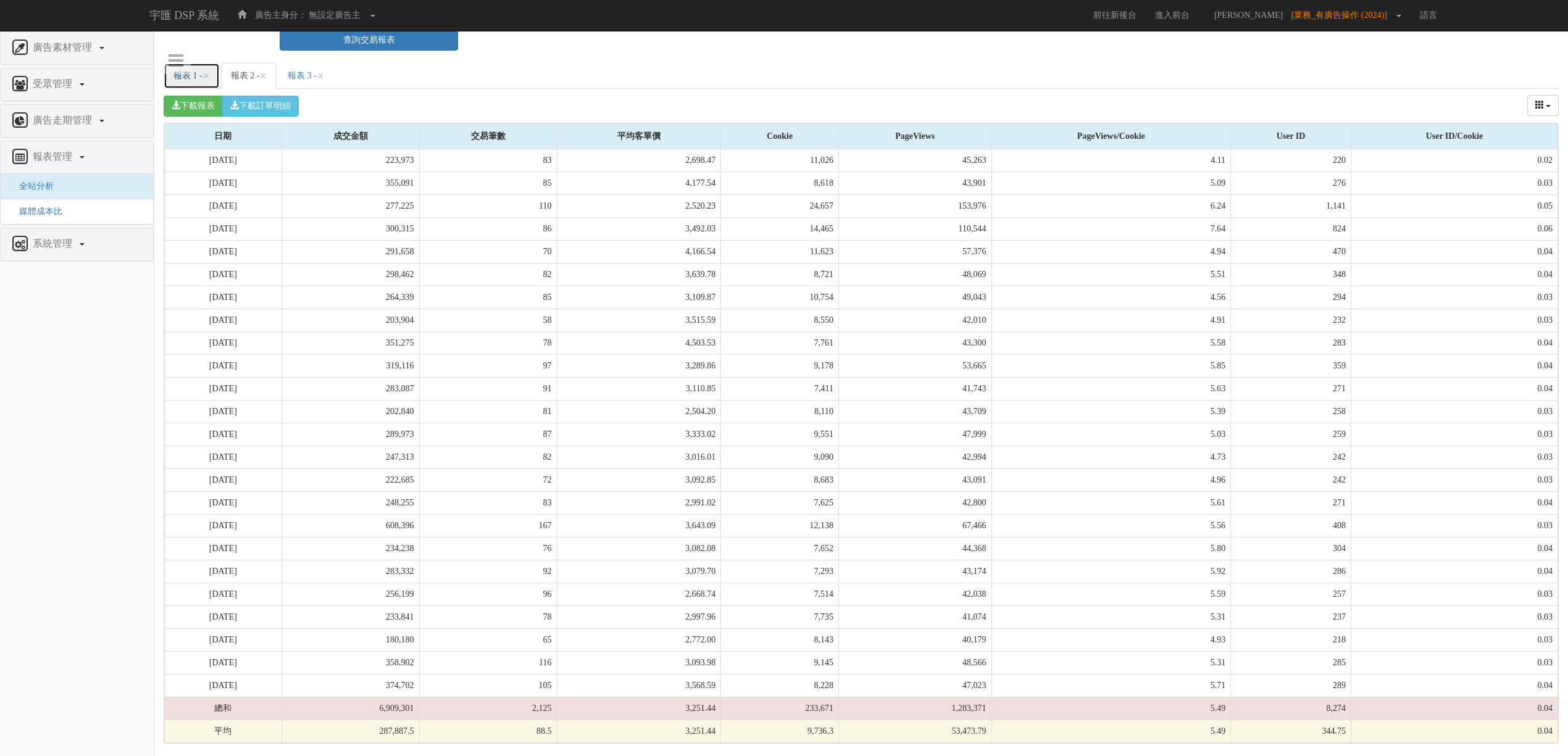
click at [179, 70] on link "報表 1 - ×" at bounding box center [192, 76] width 56 height 26
click at [251, 70] on link "報表 2 - ×" at bounding box center [249, 76] width 56 height 26
click at [183, 81] on link "報表 1 - ×" at bounding box center [192, 76] width 56 height 26
click at [245, 70] on link "報表 2 - ×" at bounding box center [249, 76] width 56 height 26
click at [197, 73] on link "報表 1 - ×" at bounding box center [192, 76] width 56 height 26
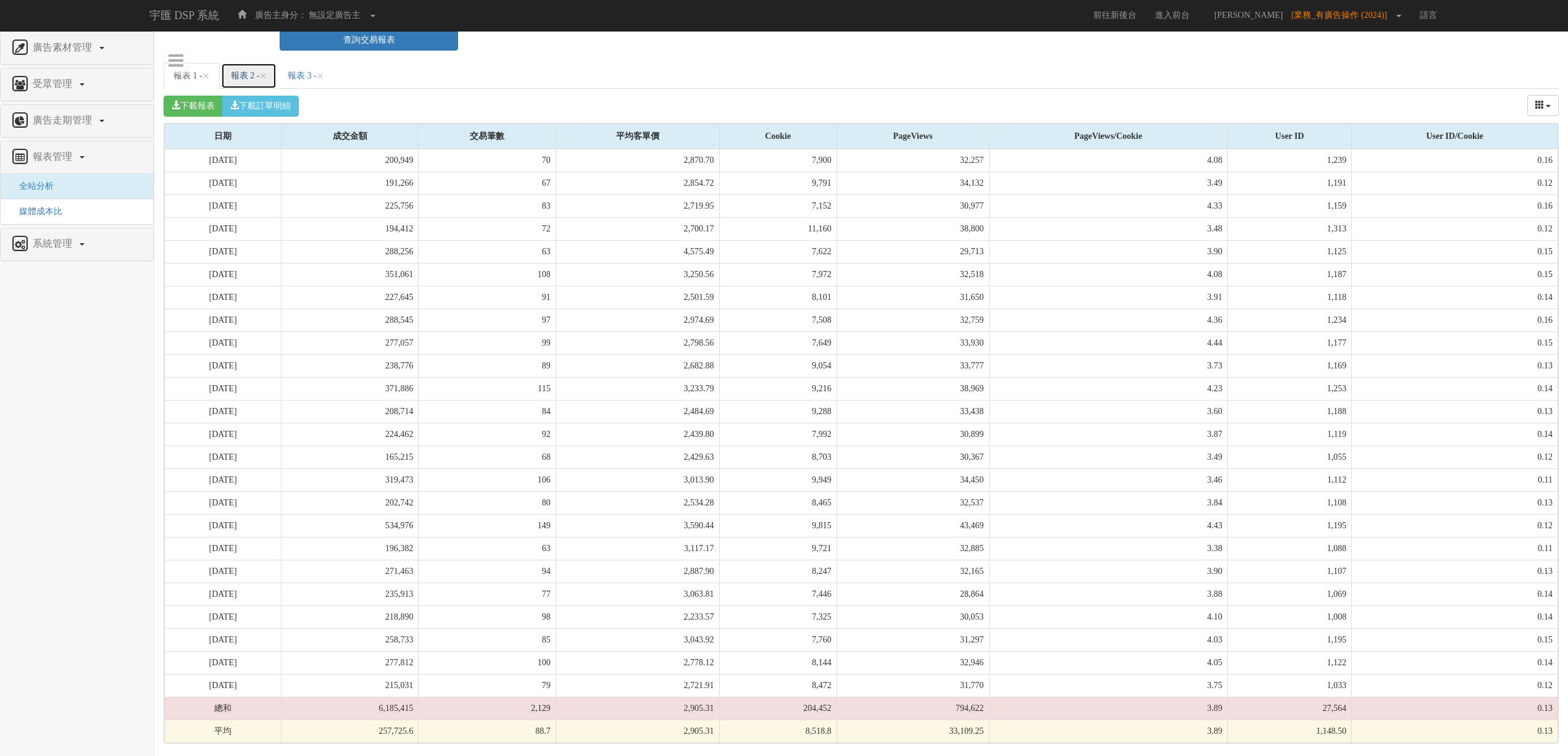
click at [248, 72] on link "報表 2 - ×" at bounding box center [249, 76] width 56 height 26
click at [191, 79] on link "報表 1 - ×" at bounding box center [192, 76] width 56 height 26
click at [324, 79] on link "報表 3 - ×" at bounding box center [306, 76] width 56 height 26
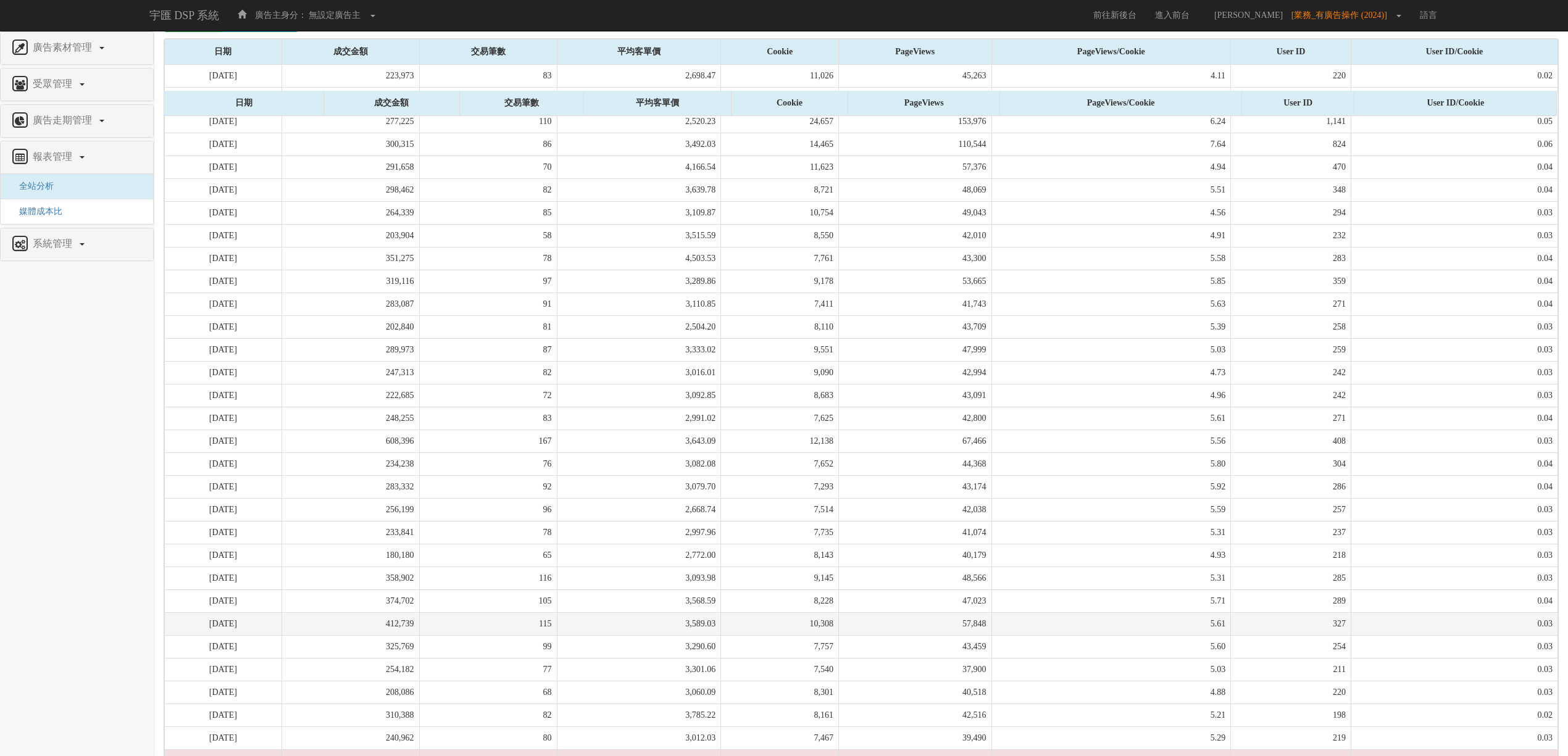
scroll to position [478, 0]
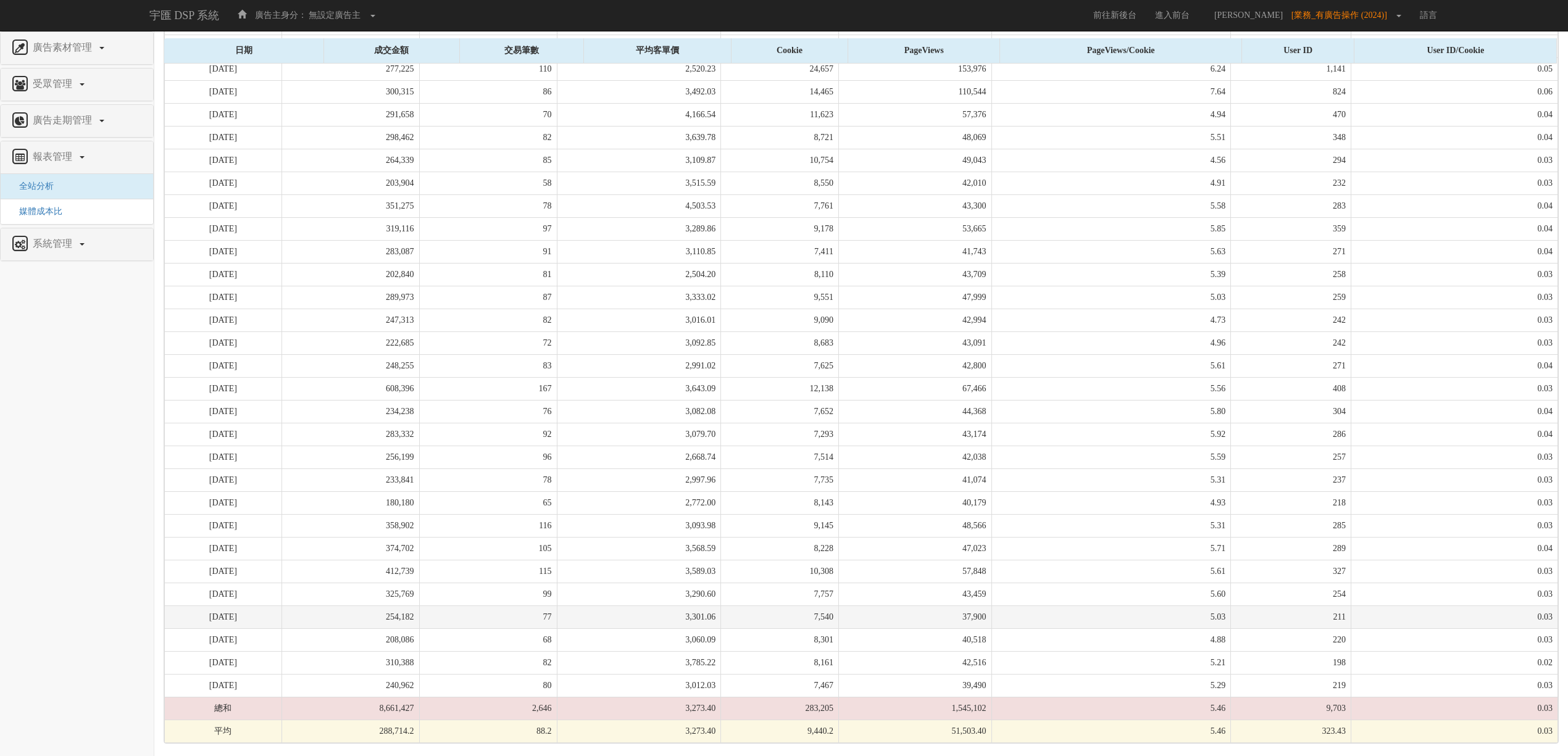
click at [419, 615] on td "254,182" at bounding box center [350, 617] width 137 height 22
drag, startPoint x: 447, startPoint y: 664, endPoint x: 448, endPoint y: 674, distance: 10.0
click at [448, 674] on tbody "[DATE] 223,973 83 2,698.47 11,026 45,263 4.11 220 0.02 [DATE] 355,091 85 4,177.…" at bounding box center [861, 378] width 1393 height 731
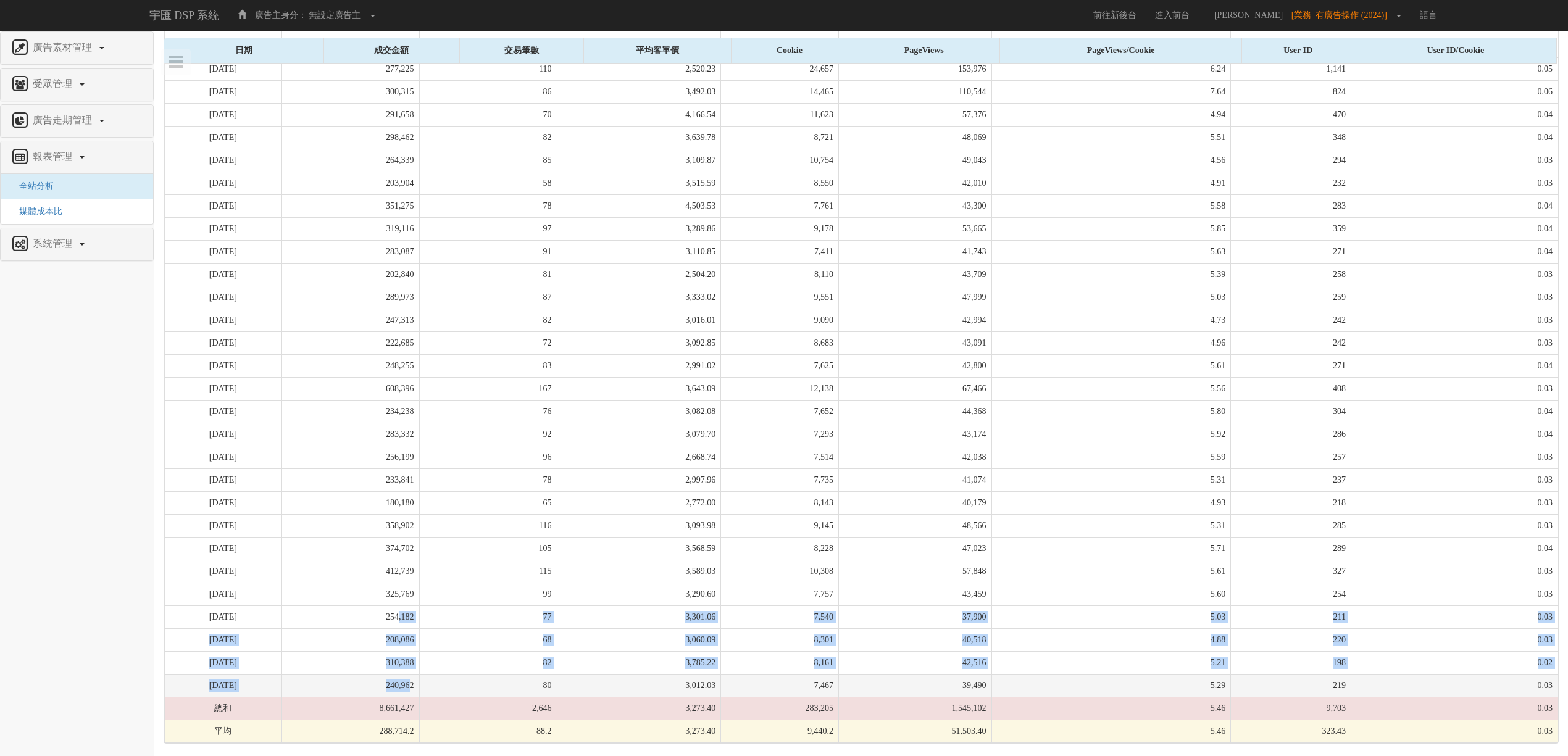
click at [419, 674] on td "240,962" at bounding box center [350, 685] width 137 height 22
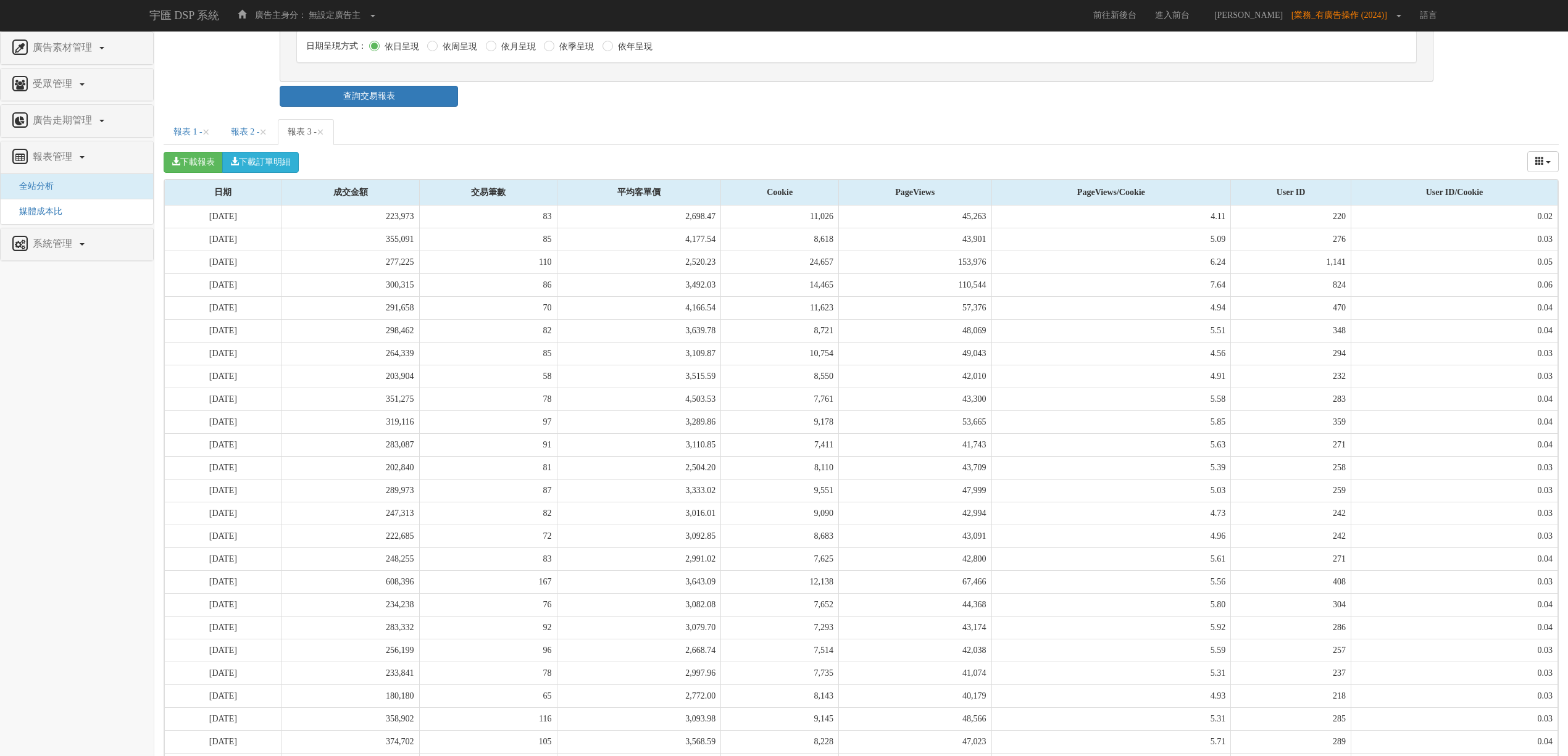
scroll to position [150, 0]
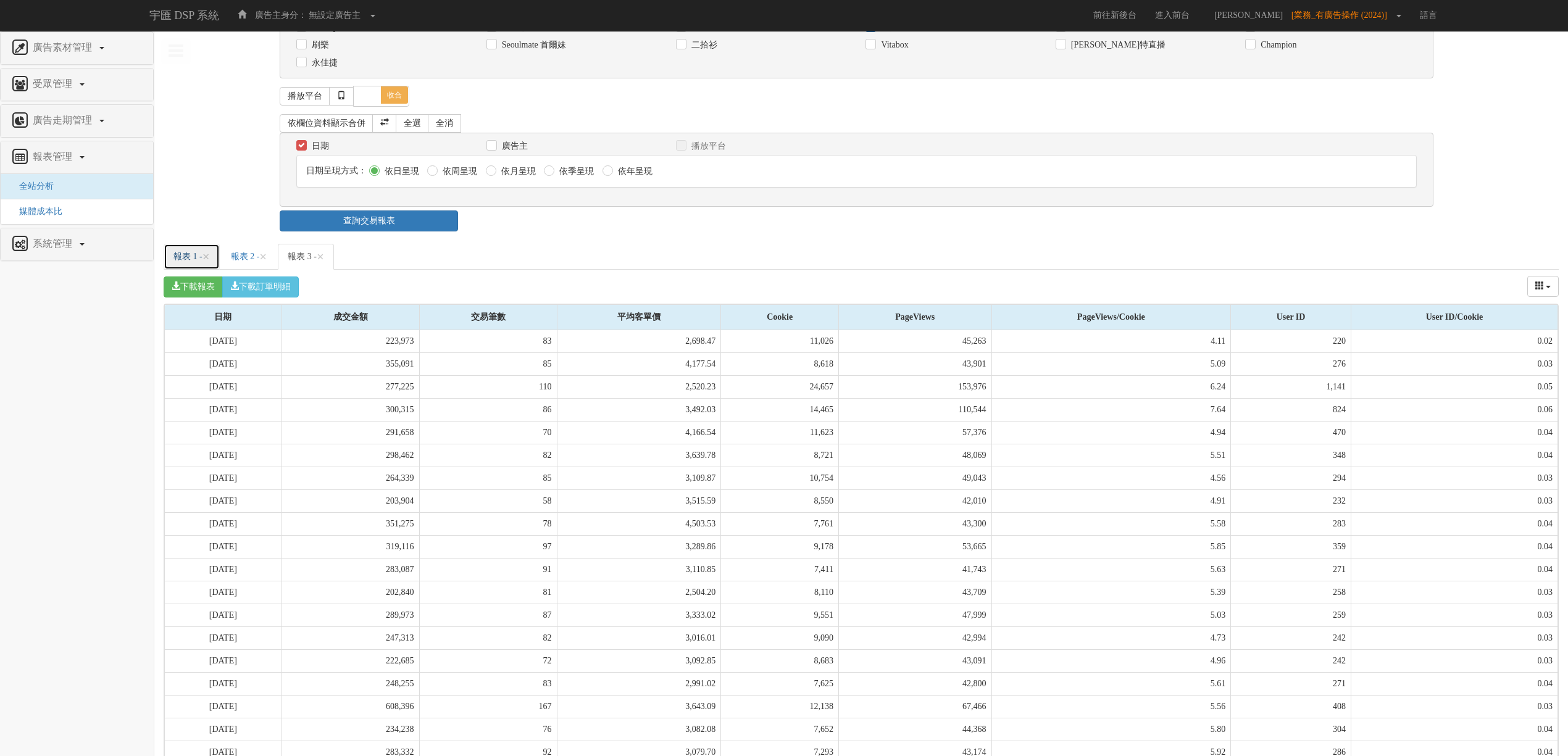
click at [186, 259] on link "報表 1 - ×" at bounding box center [192, 257] width 56 height 26
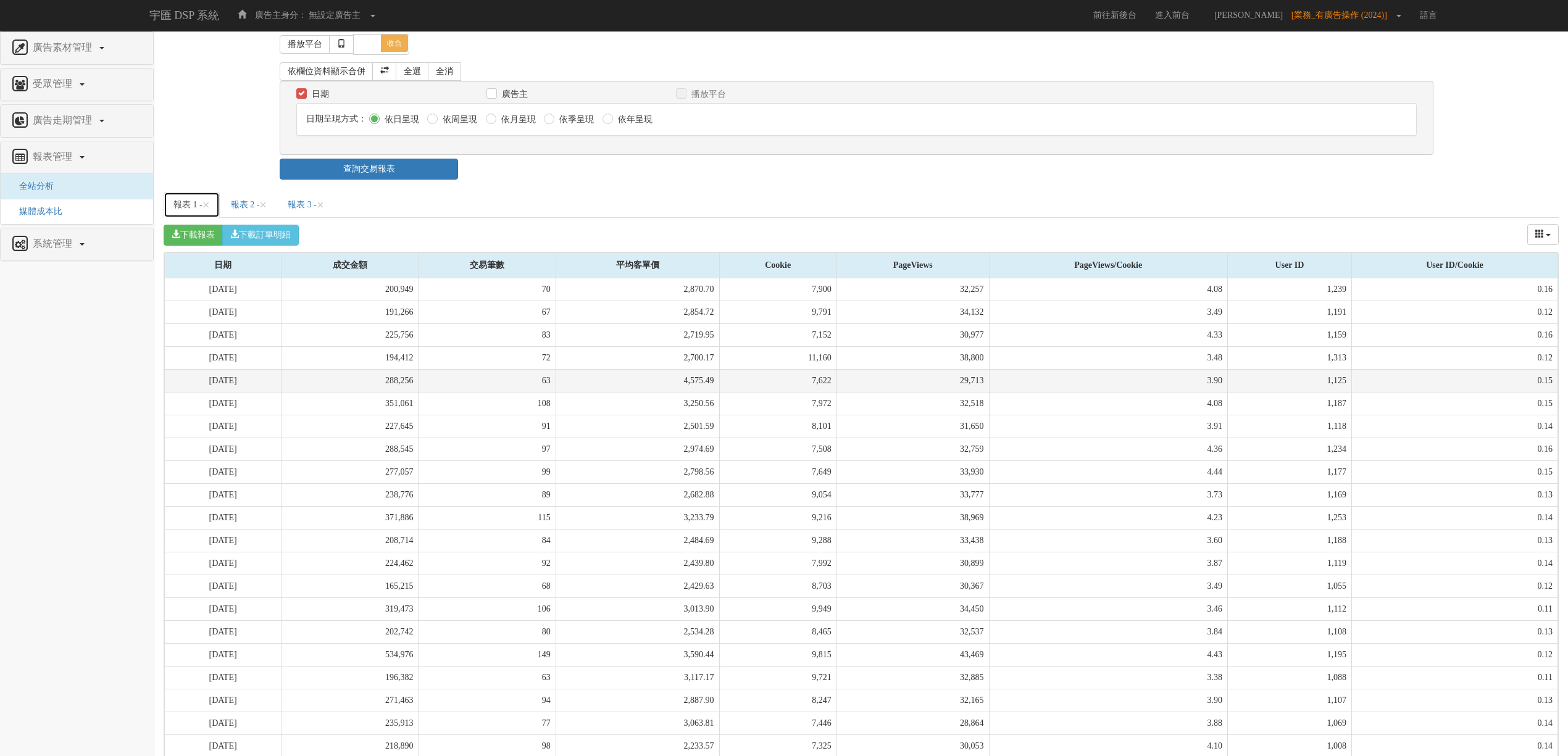
scroll to position [341, 0]
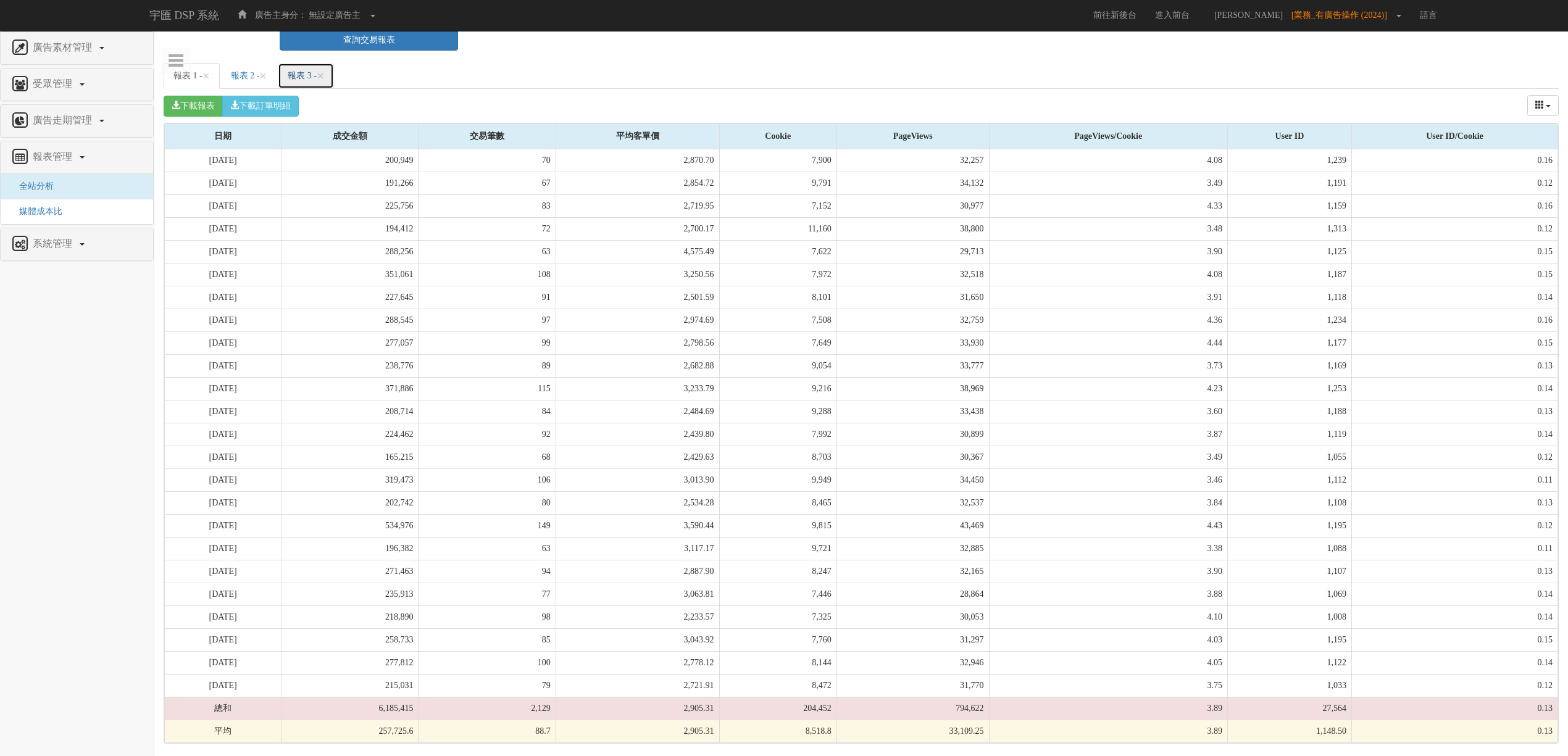
click at [322, 63] on link "報表 3 - ×" at bounding box center [306, 76] width 56 height 26
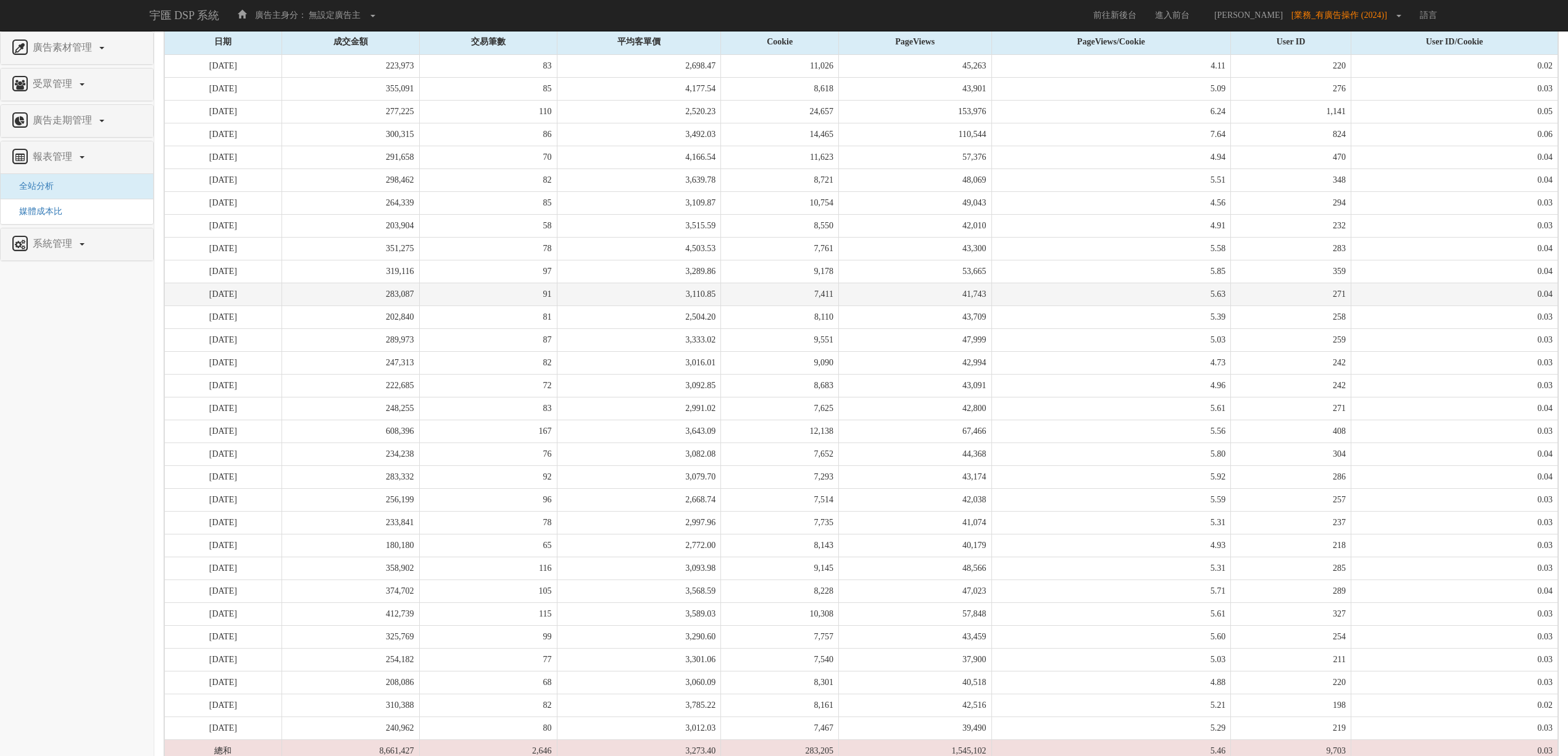
scroll to position [478, 0]
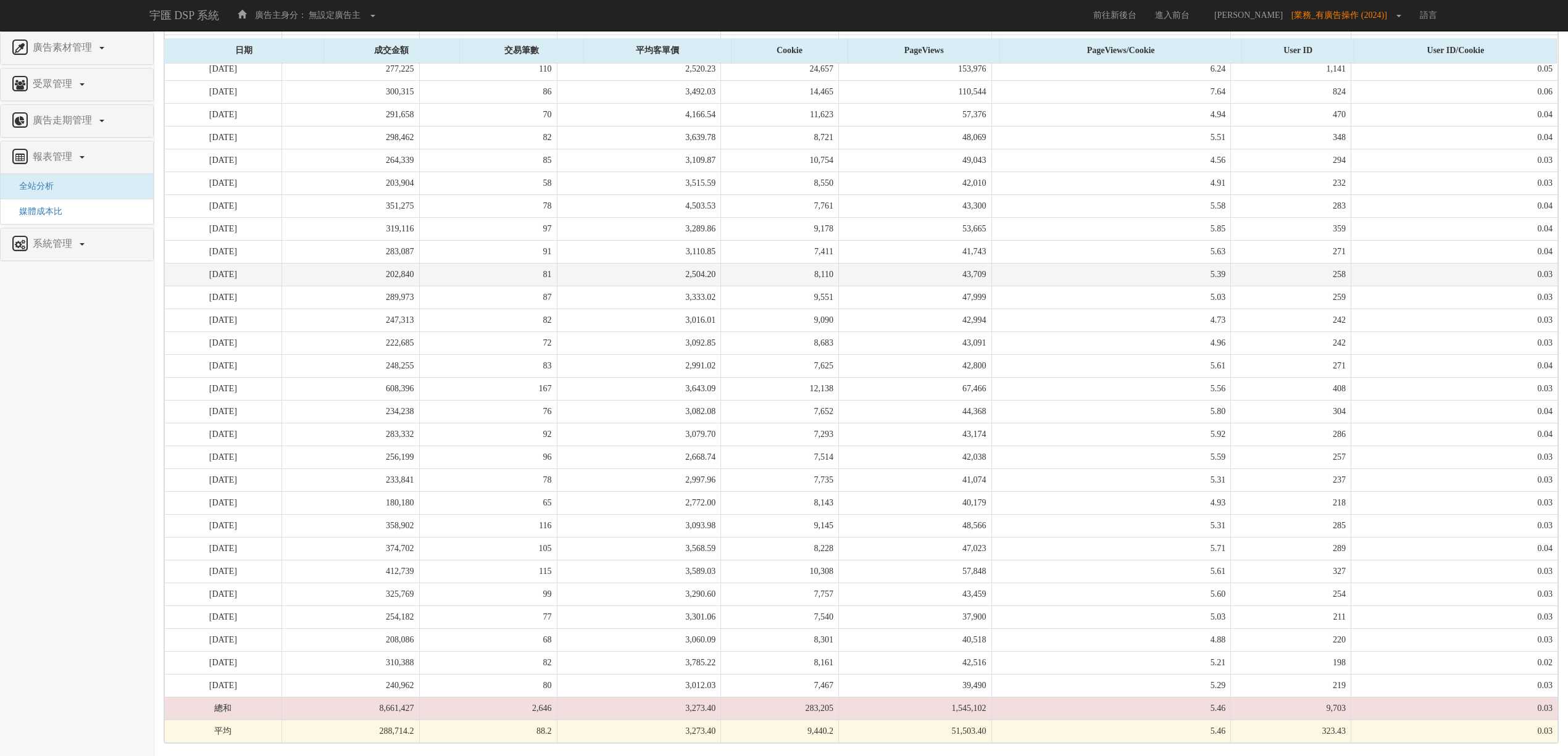
click at [419, 263] on td "202,840" at bounding box center [350, 274] width 137 height 22
